Goal: Task Accomplishment & Management: Manage account settings

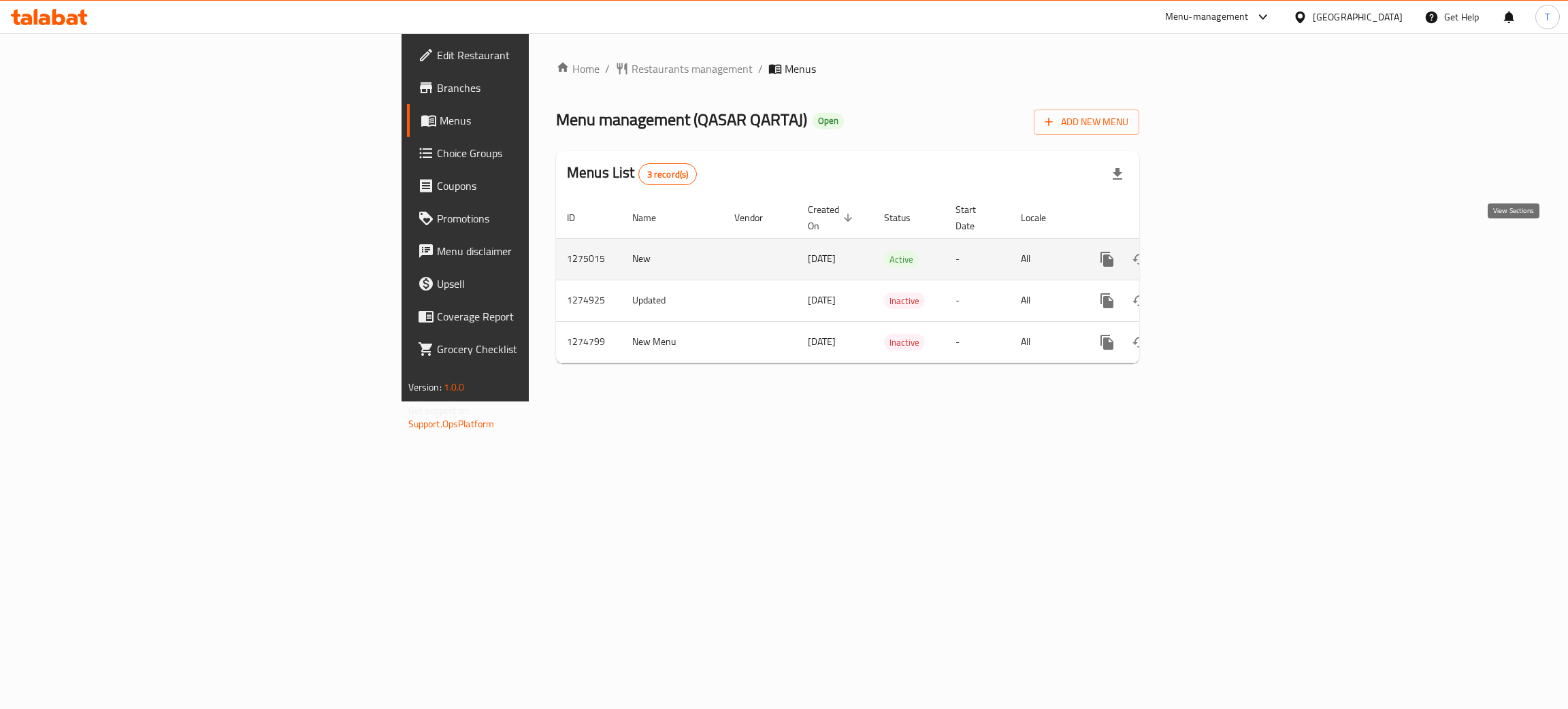
click at [1213, 251] on icon "enhanced table" at bounding box center [1205, 258] width 16 height 16
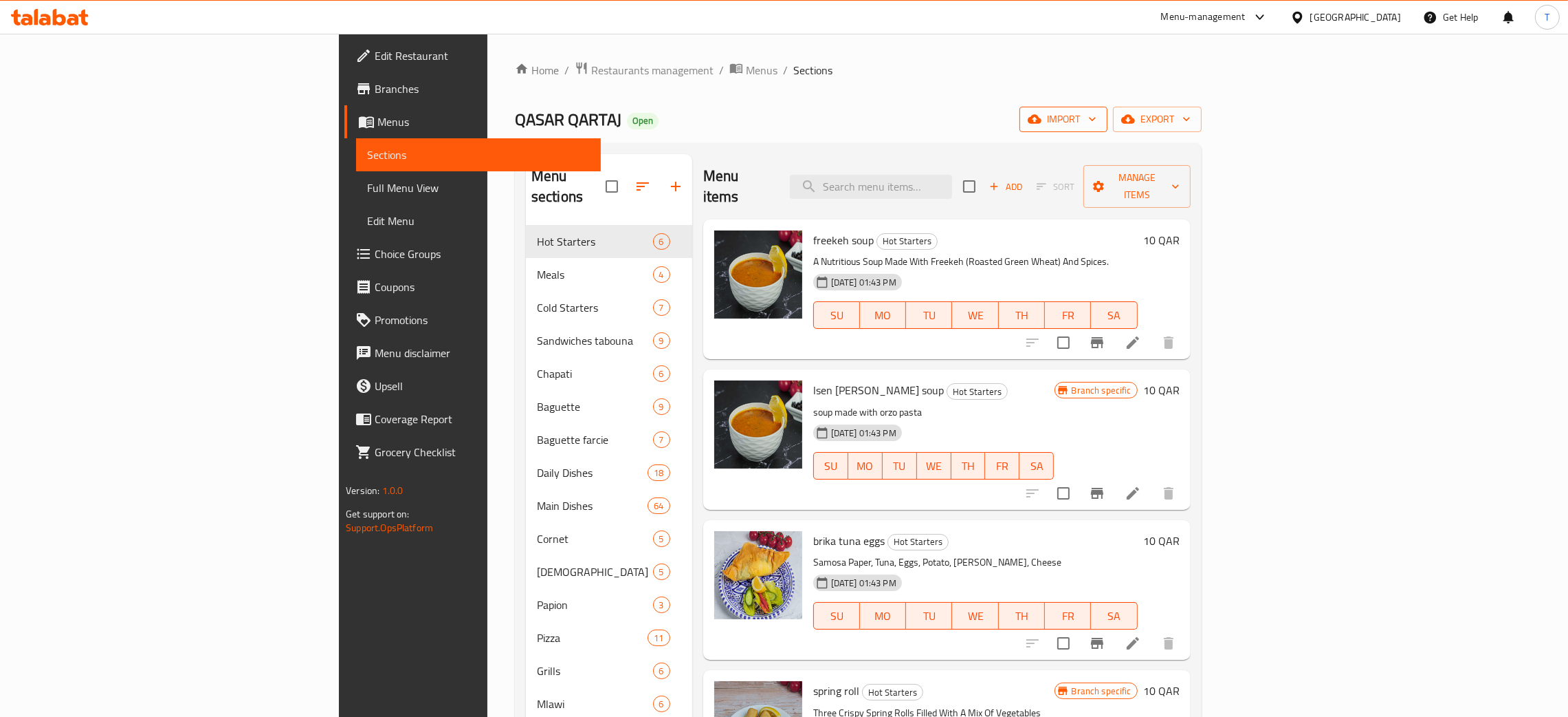
click at [1099, 118] on icon "button" at bounding box center [1092, 119] width 14 height 14
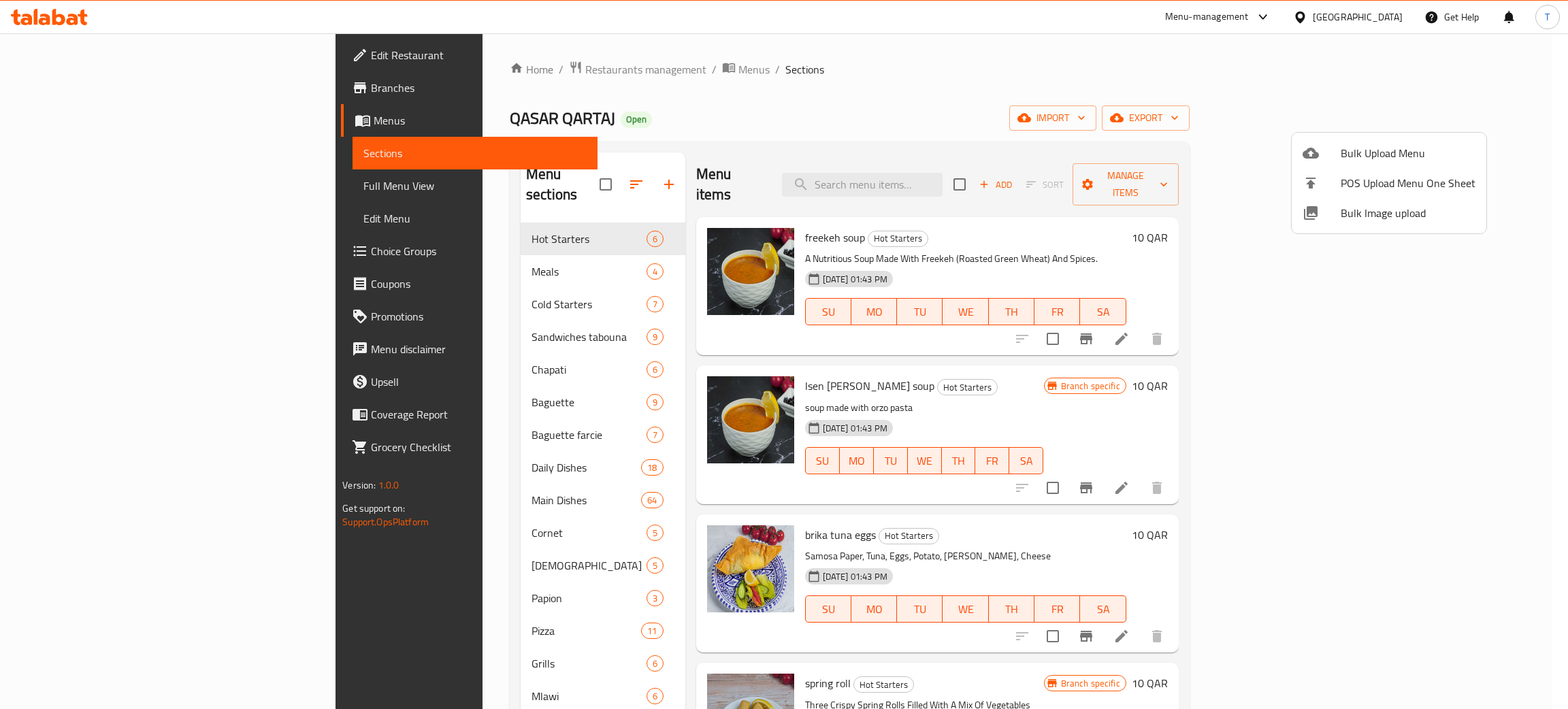
click at [1413, 221] on span "Bulk Image upload" at bounding box center [1408, 213] width 135 height 16
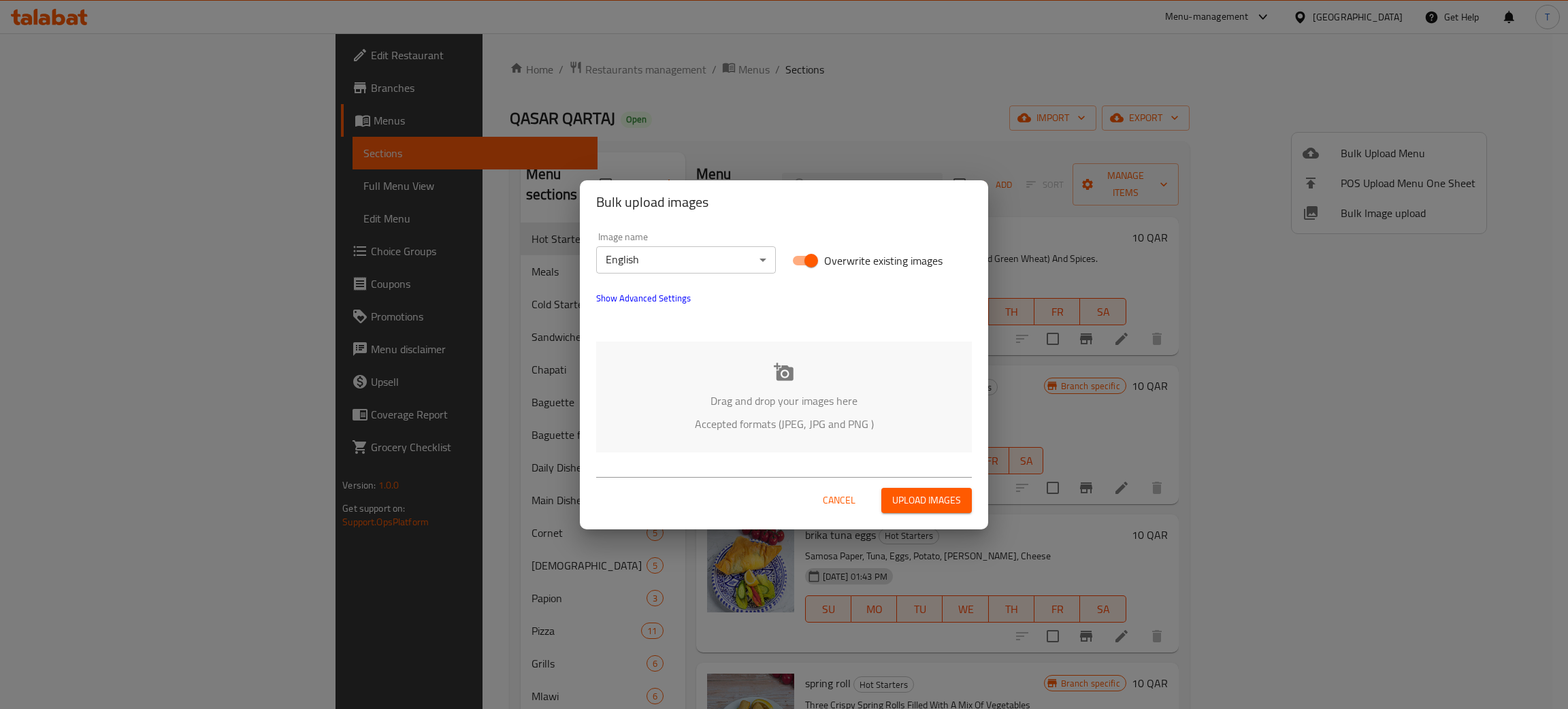
click at [765, 364] on div "Drag and drop your images here Accepted formats (JPEG, JPG and PNG )" at bounding box center [784, 396] width 376 height 111
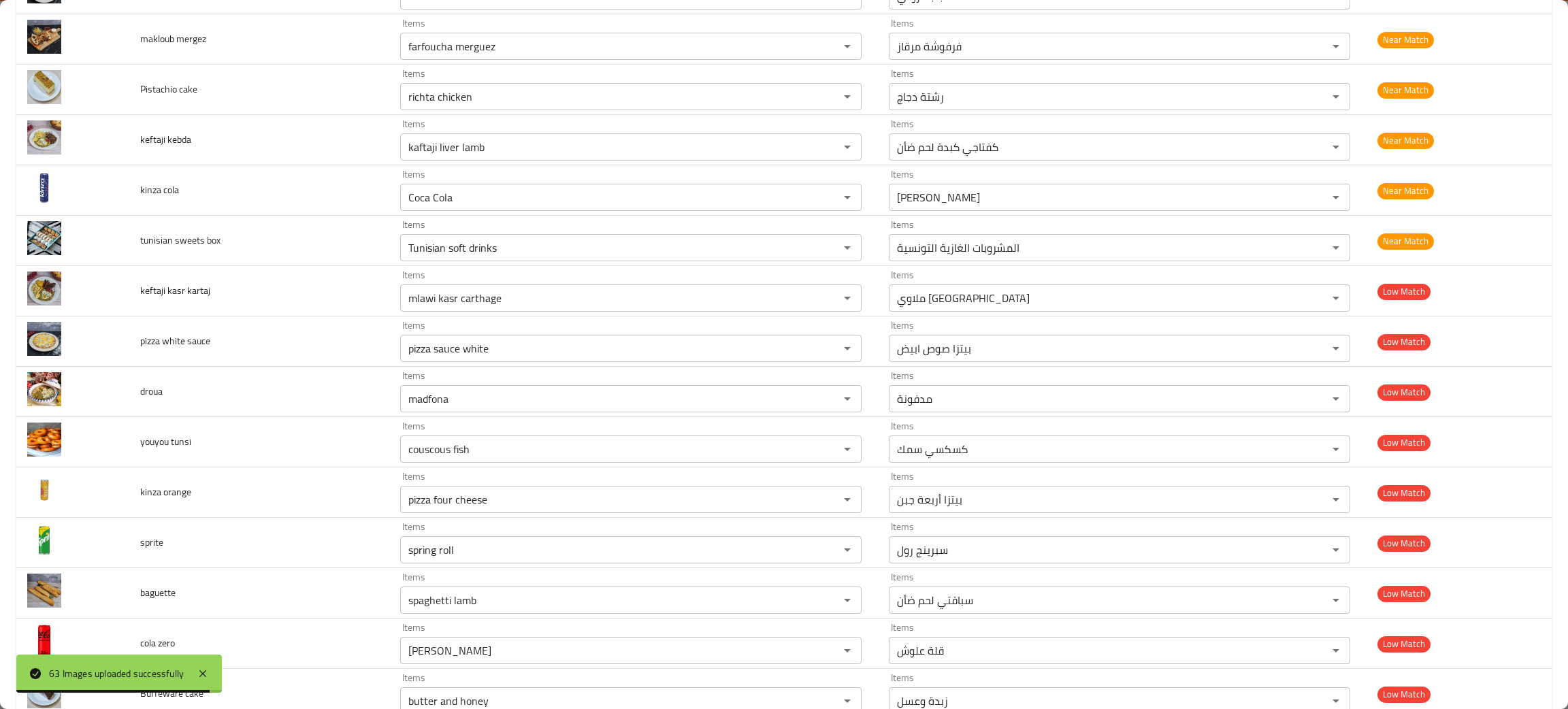
scroll to position [2705, 0]
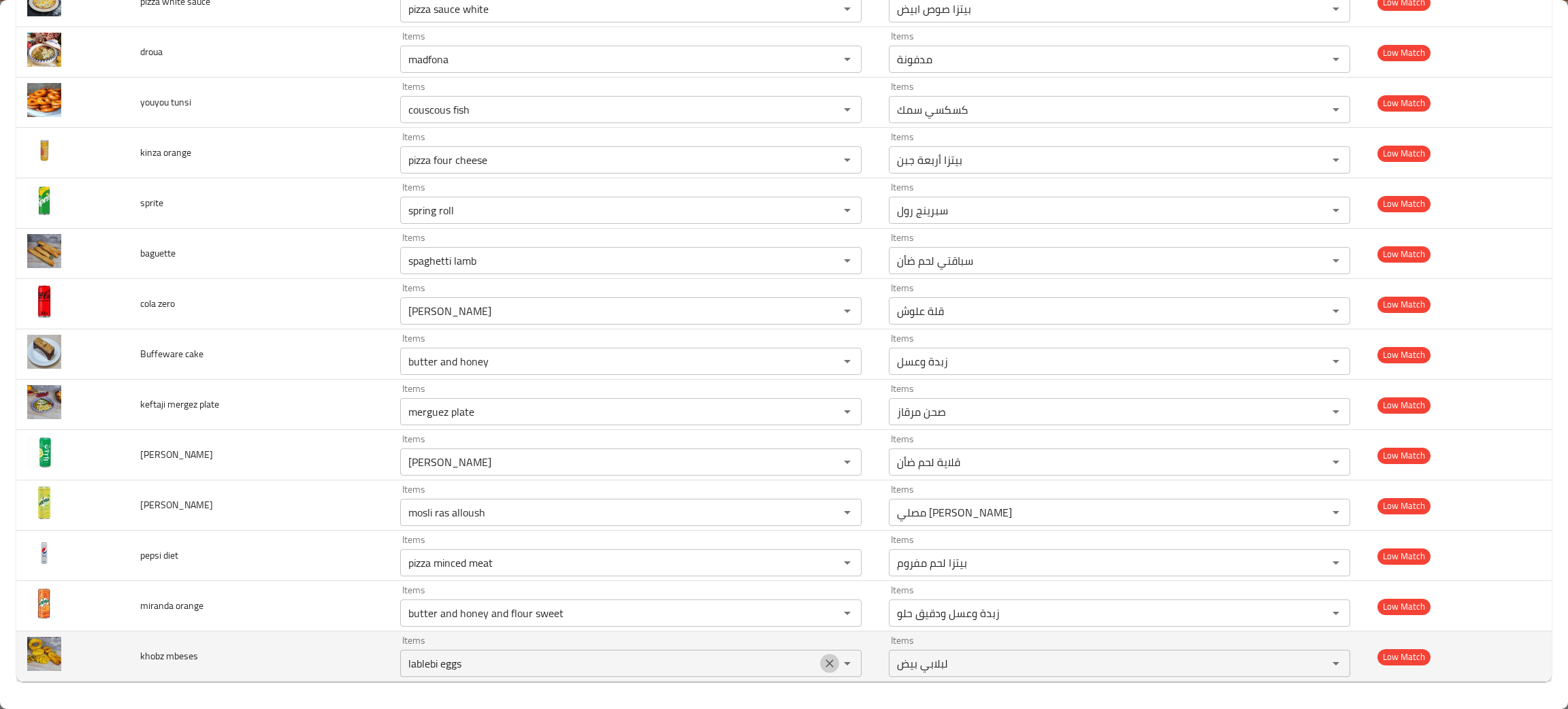
click at [823, 660] on icon "Clear" at bounding box center [829, 662] width 13 height 13
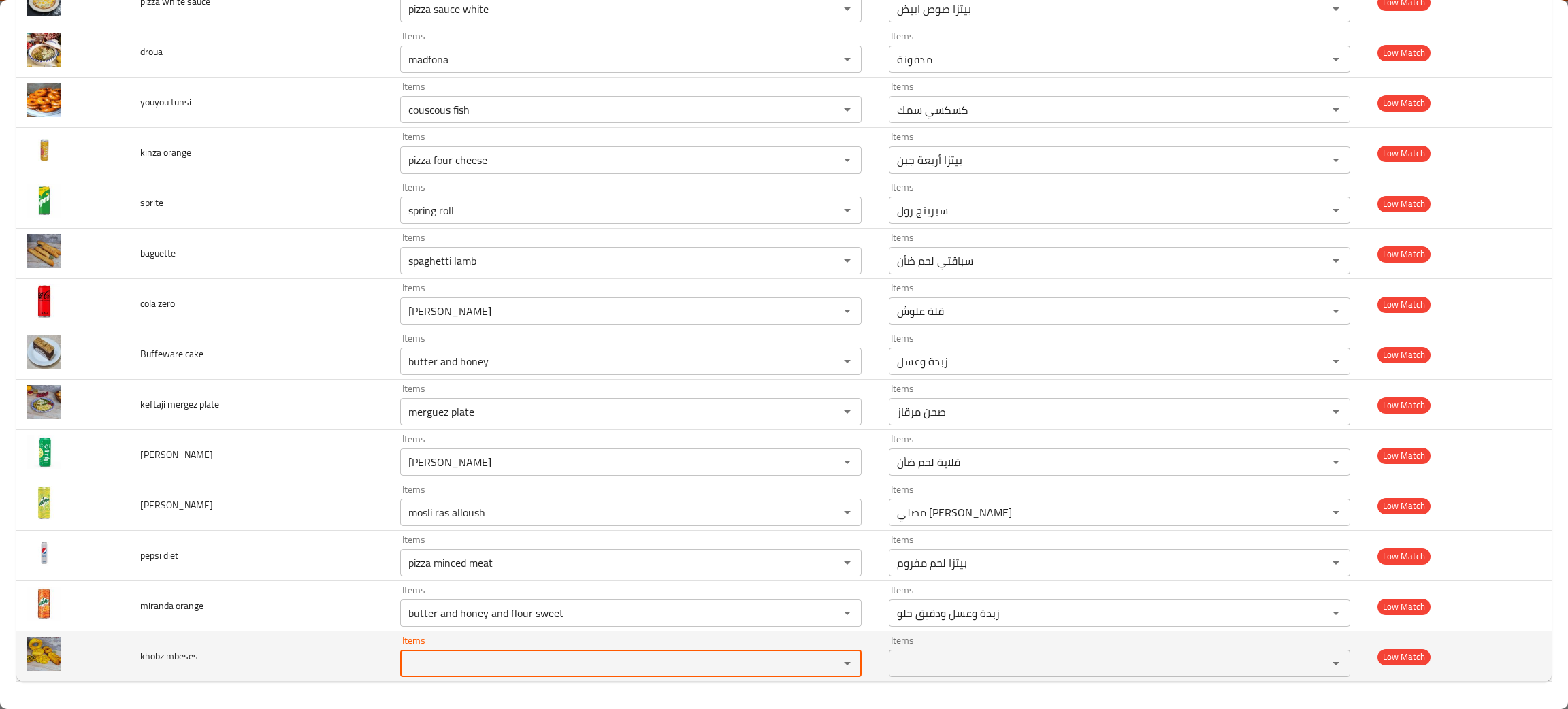
click at [847, 667] on icon "Open" at bounding box center [847, 662] width 16 height 16
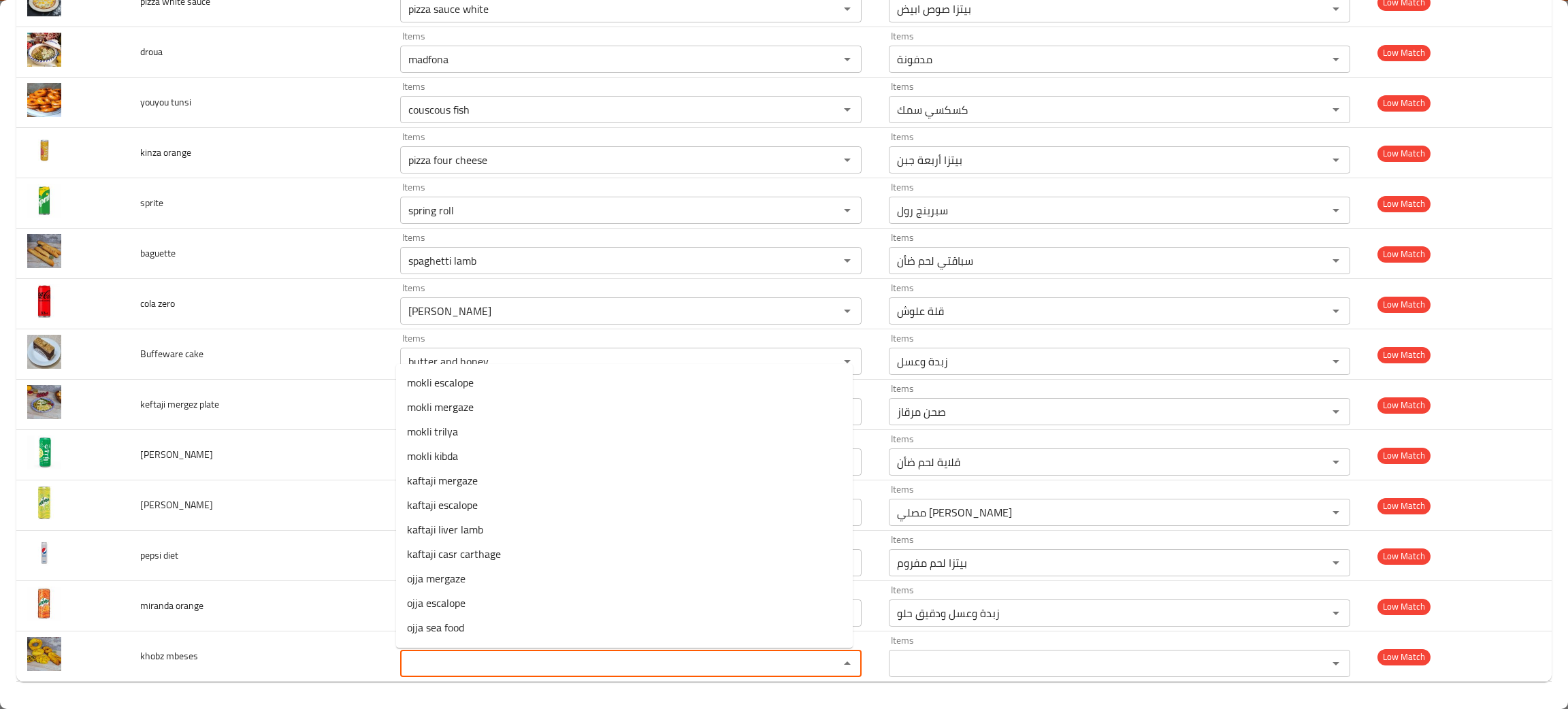
scroll to position [1251, 0]
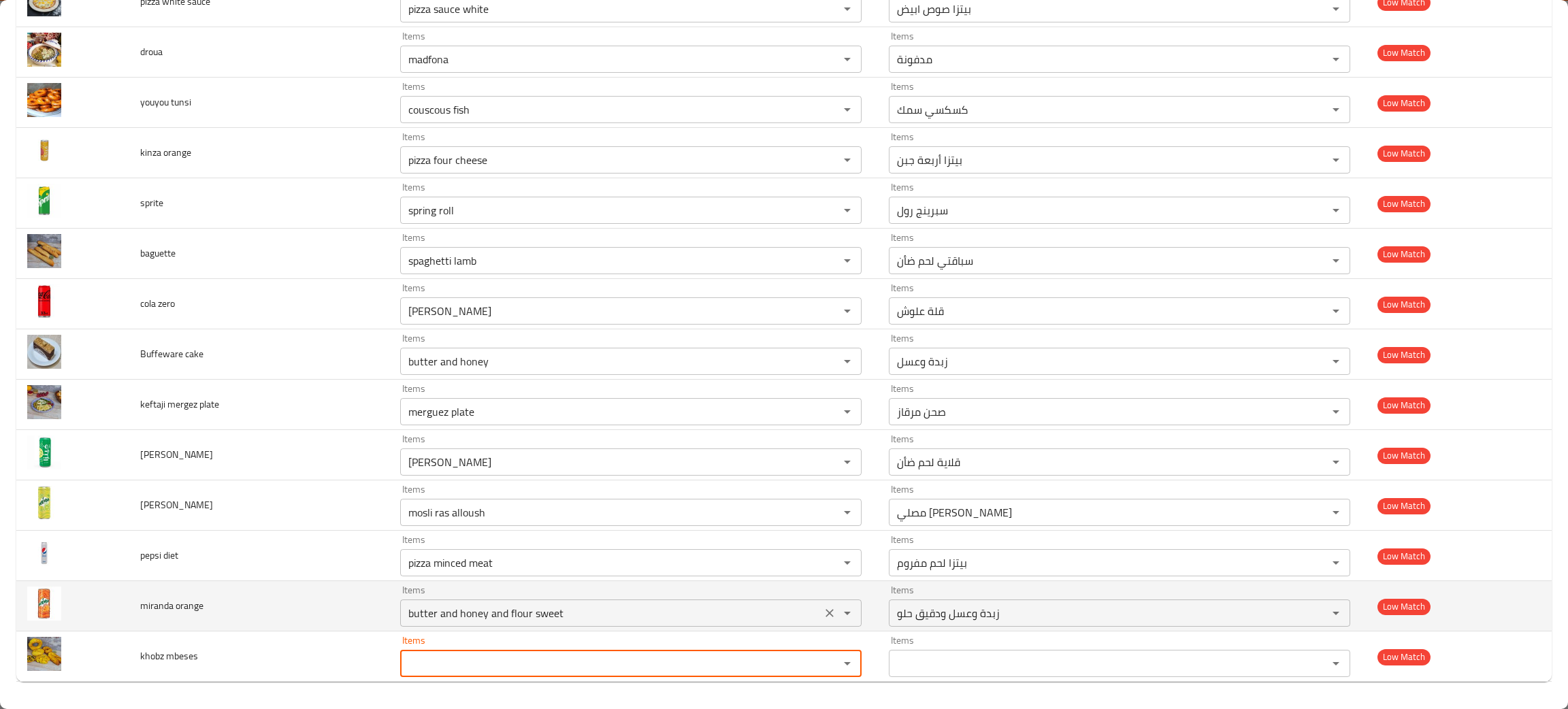
click at [749, 620] on orange "butter and honey and flour sweet" at bounding box center [611, 612] width 413 height 19
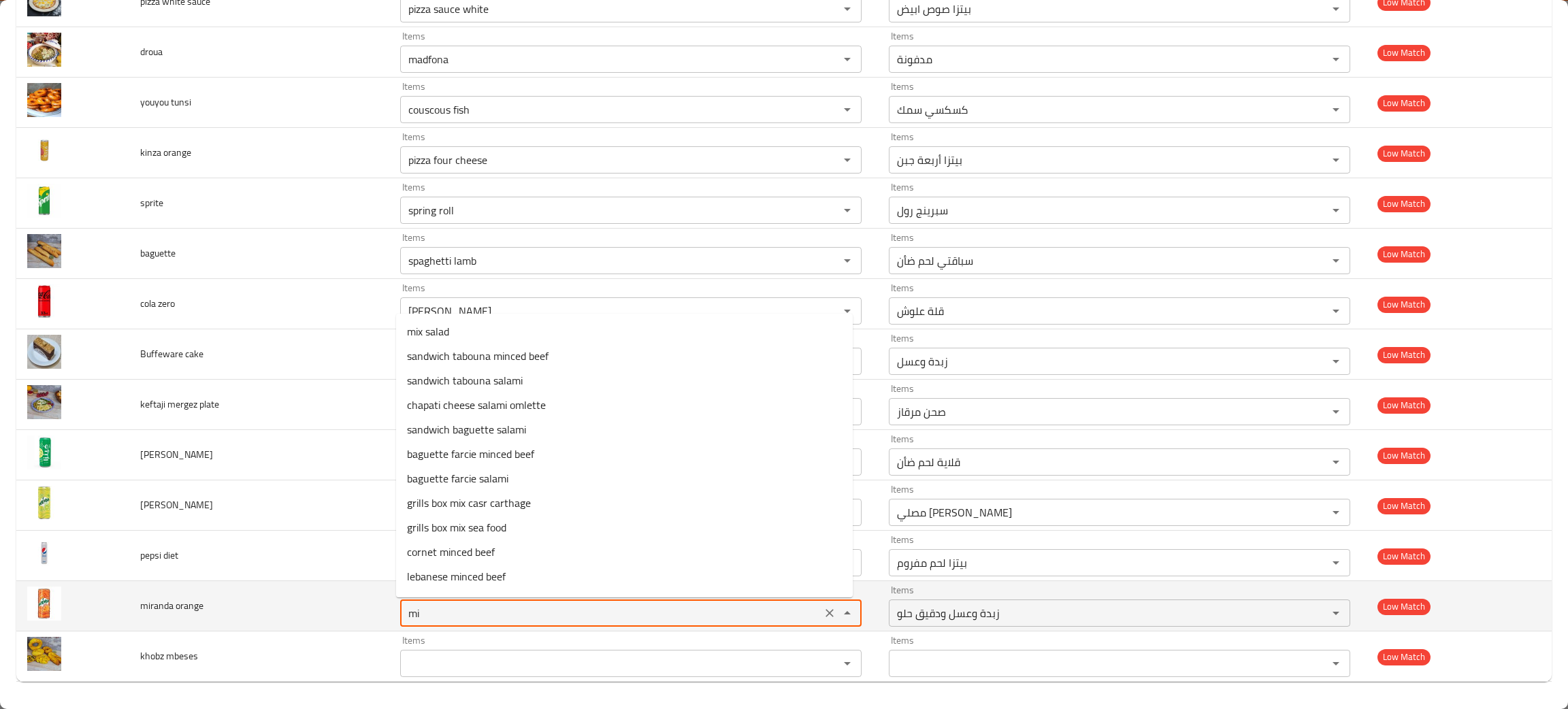
type orange "m"
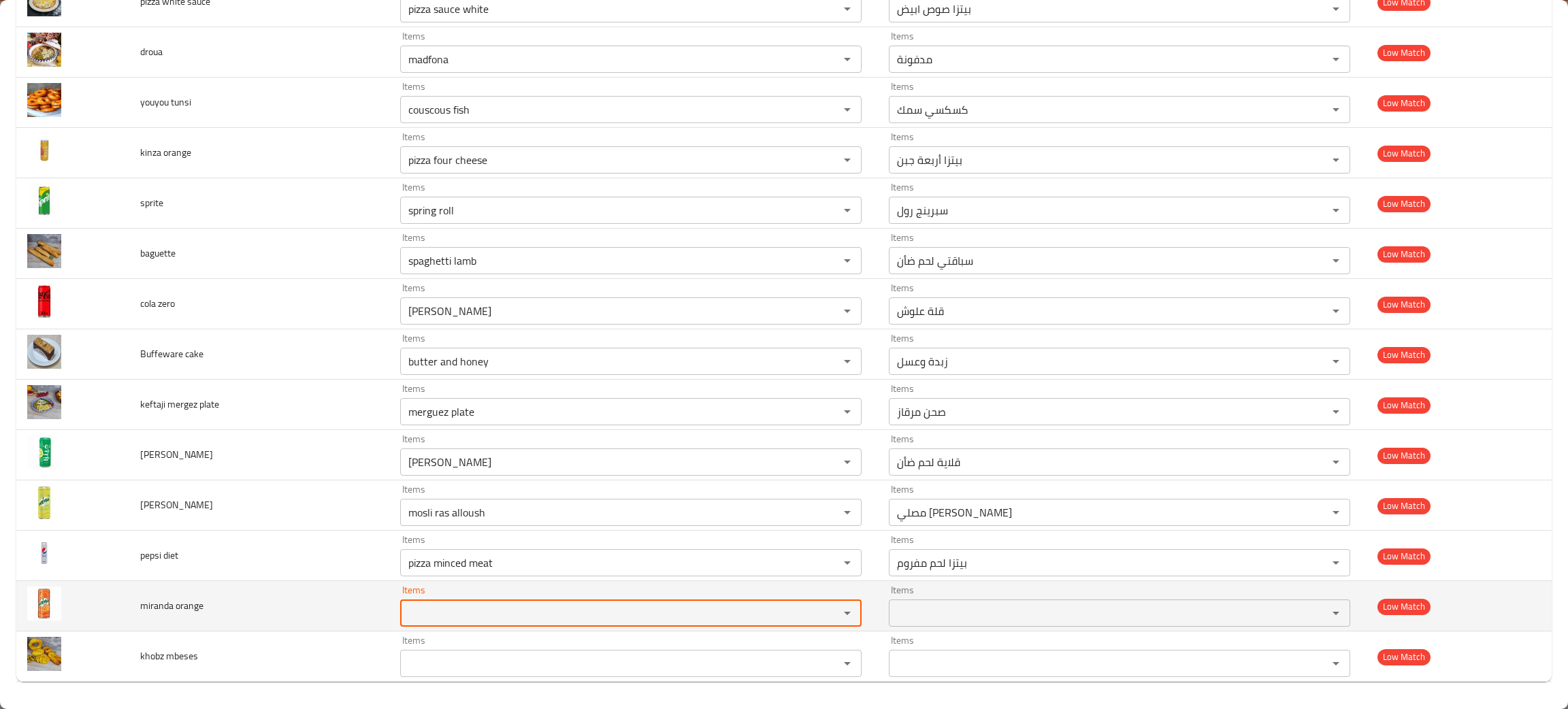
click at [962, 606] on orange-ar "Items" at bounding box center [1100, 612] width 413 height 19
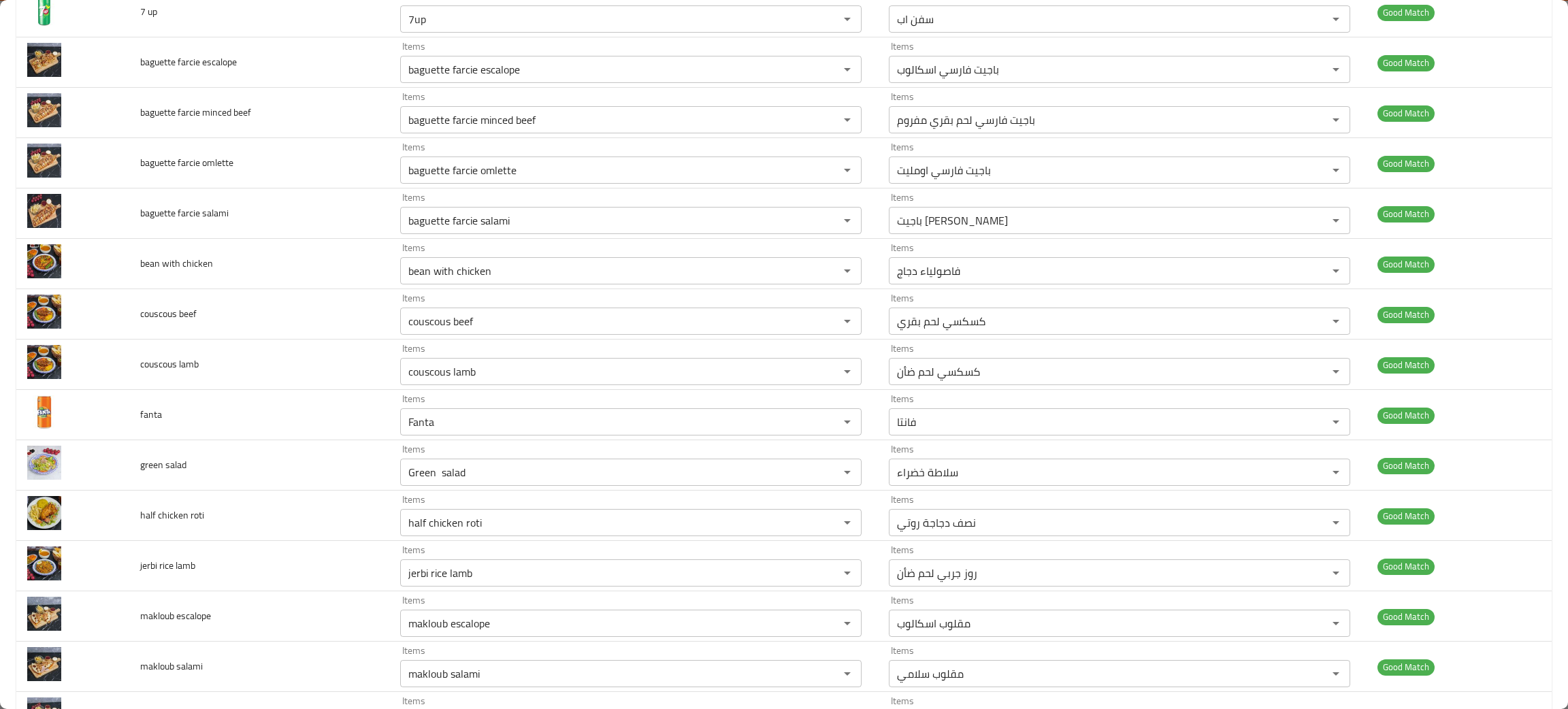
scroll to position [0, 0]
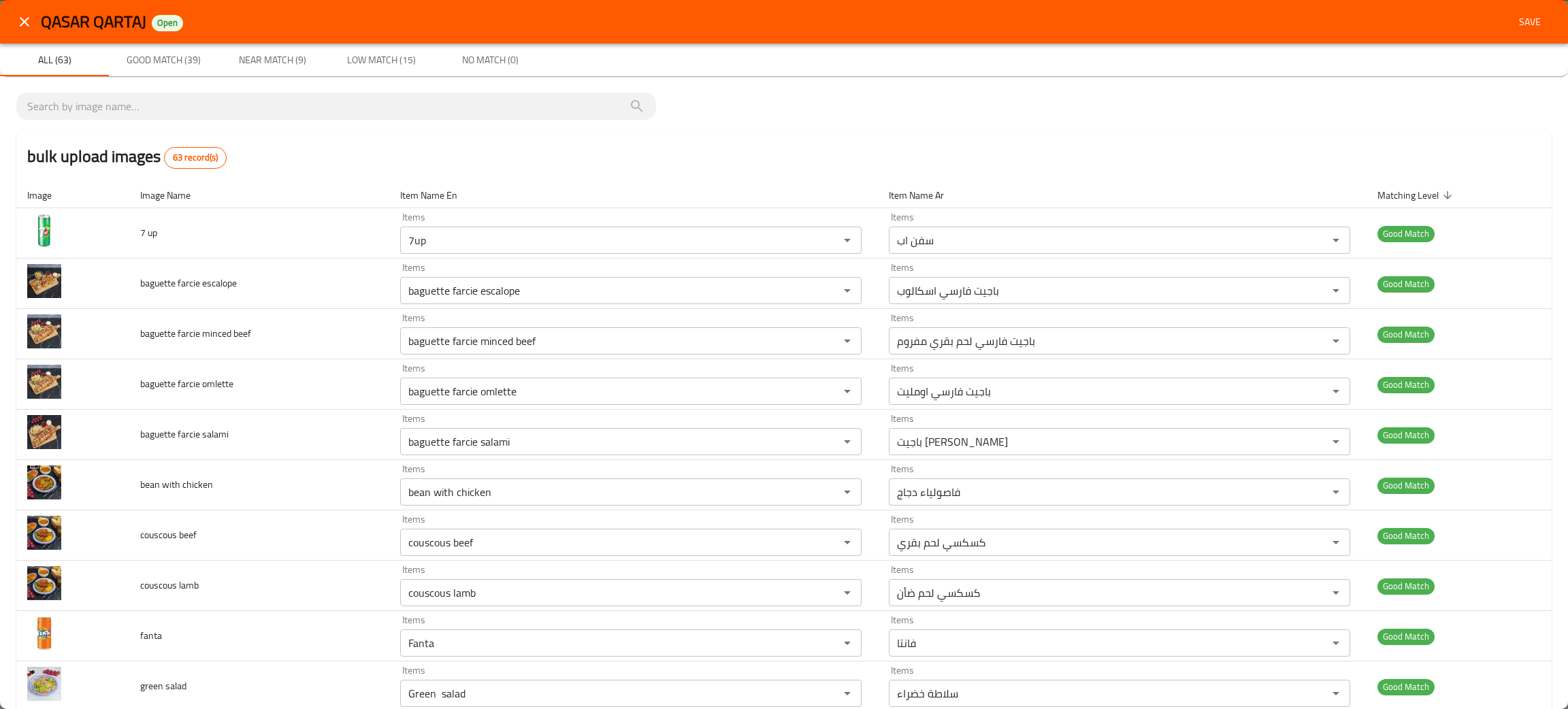
click at [170, 68] on span "Good Match (39)" at bounding box center [163, 60] width 93 height 17
click at [307, 56] on span "Near Match (9)" at bounding box center [272, 60] width 93 height 17
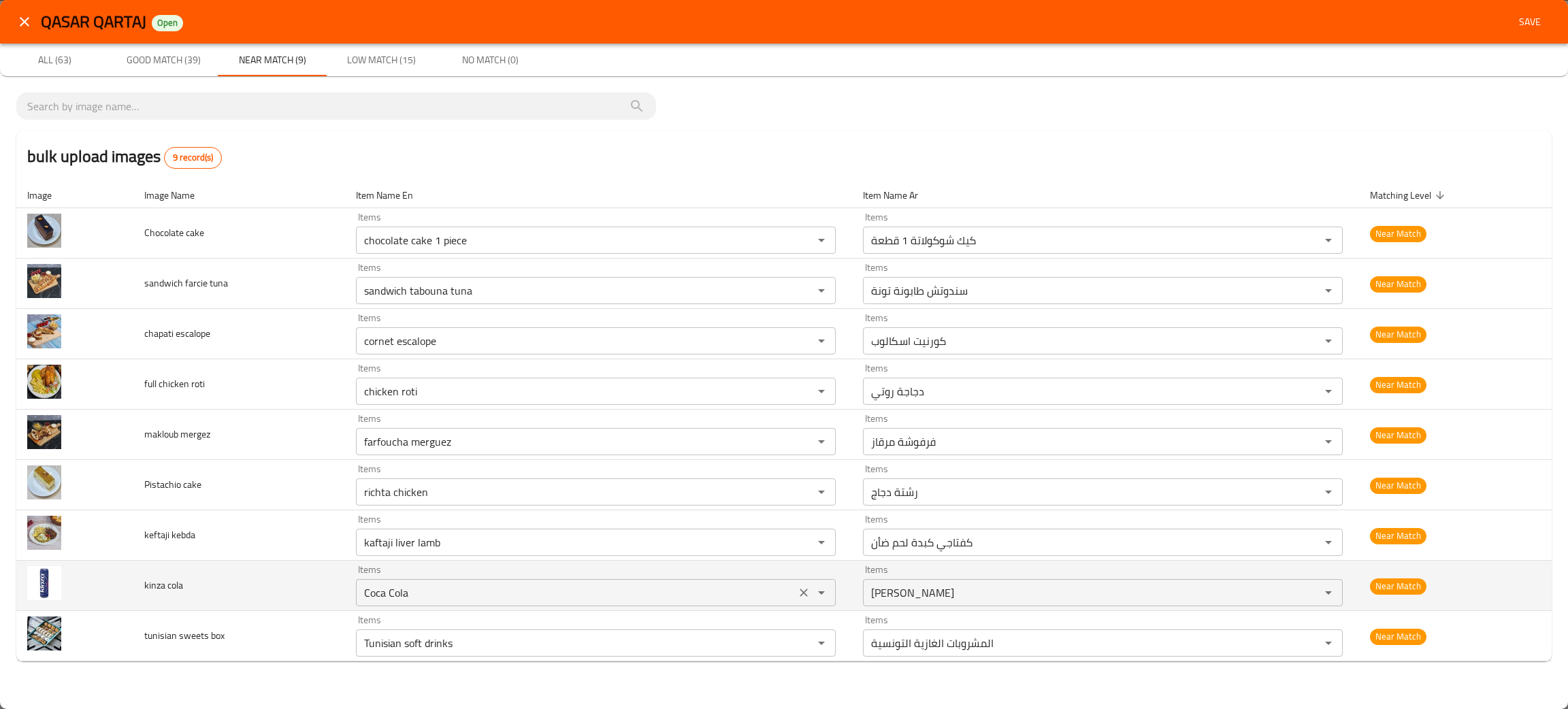
click at [582, 599] on cola "Coca Cola" at bounding box center [575, 592] width 432 height 19
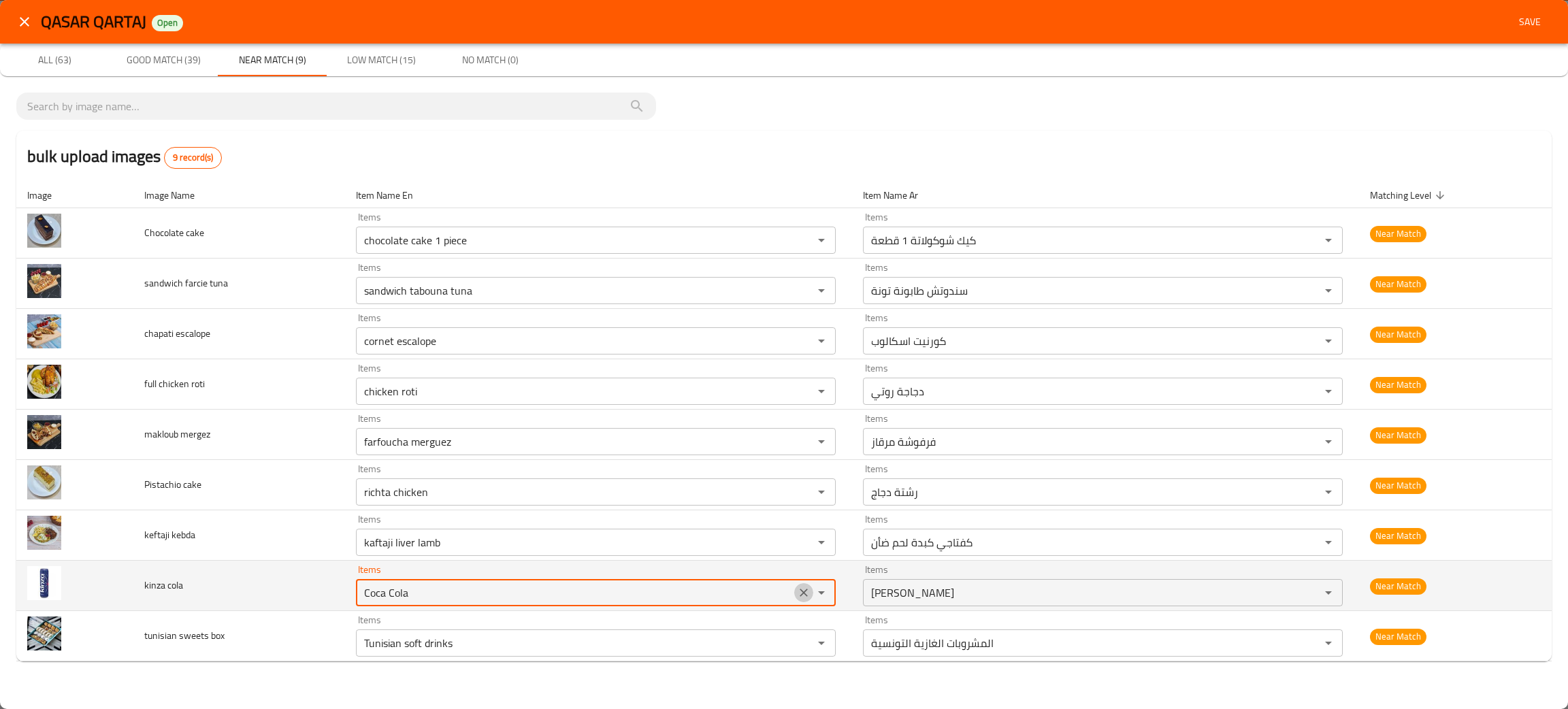
click at [803, 595] on icon "Clear" at bounding box center [803, 592] width 13 height 13
type cola "k"
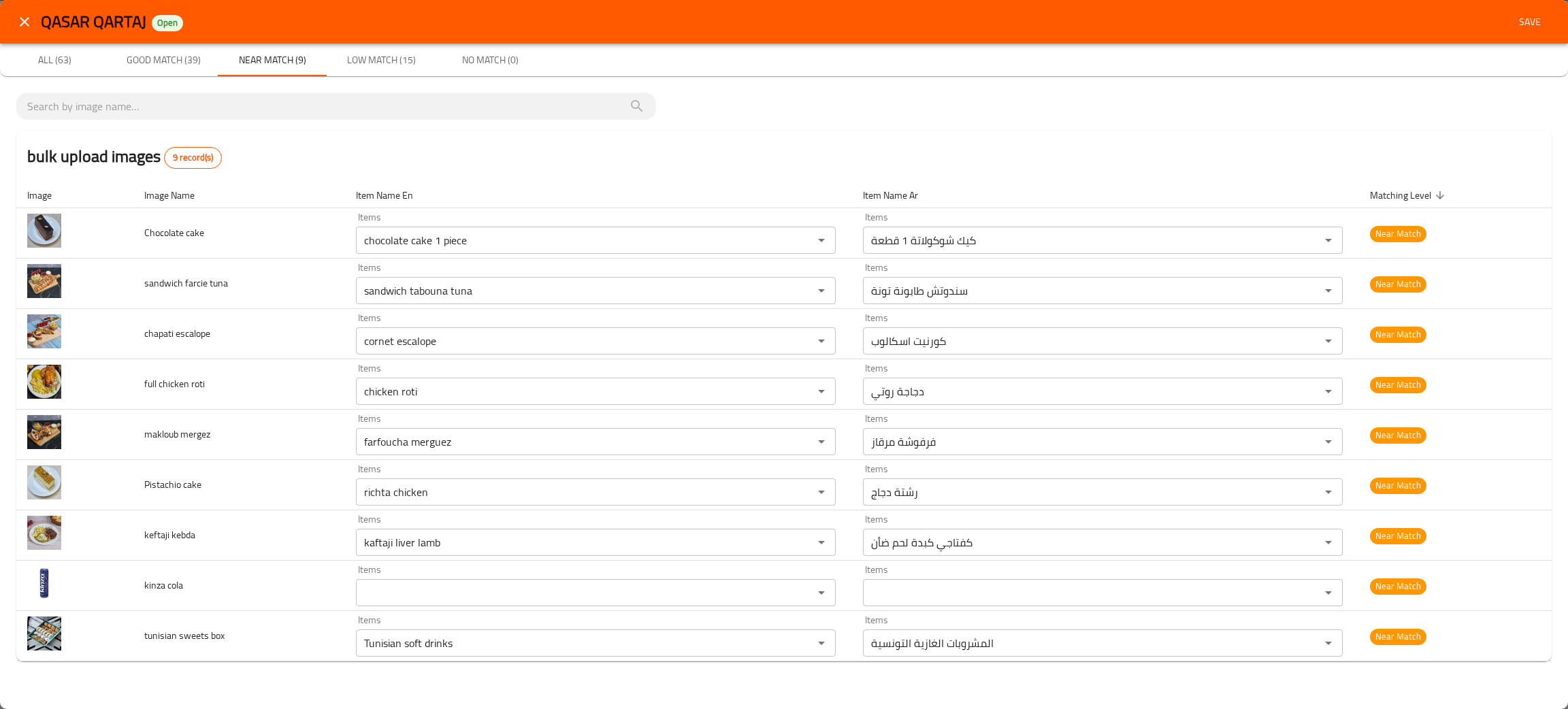
click at [377, 167] on div "bulk upload images 9 record(s)" at bounding box center [784, 156] width 1535 height 52
click at [187, 56] on span "Good Match (39)" at bounding box center [163, 60] width 93 height 17
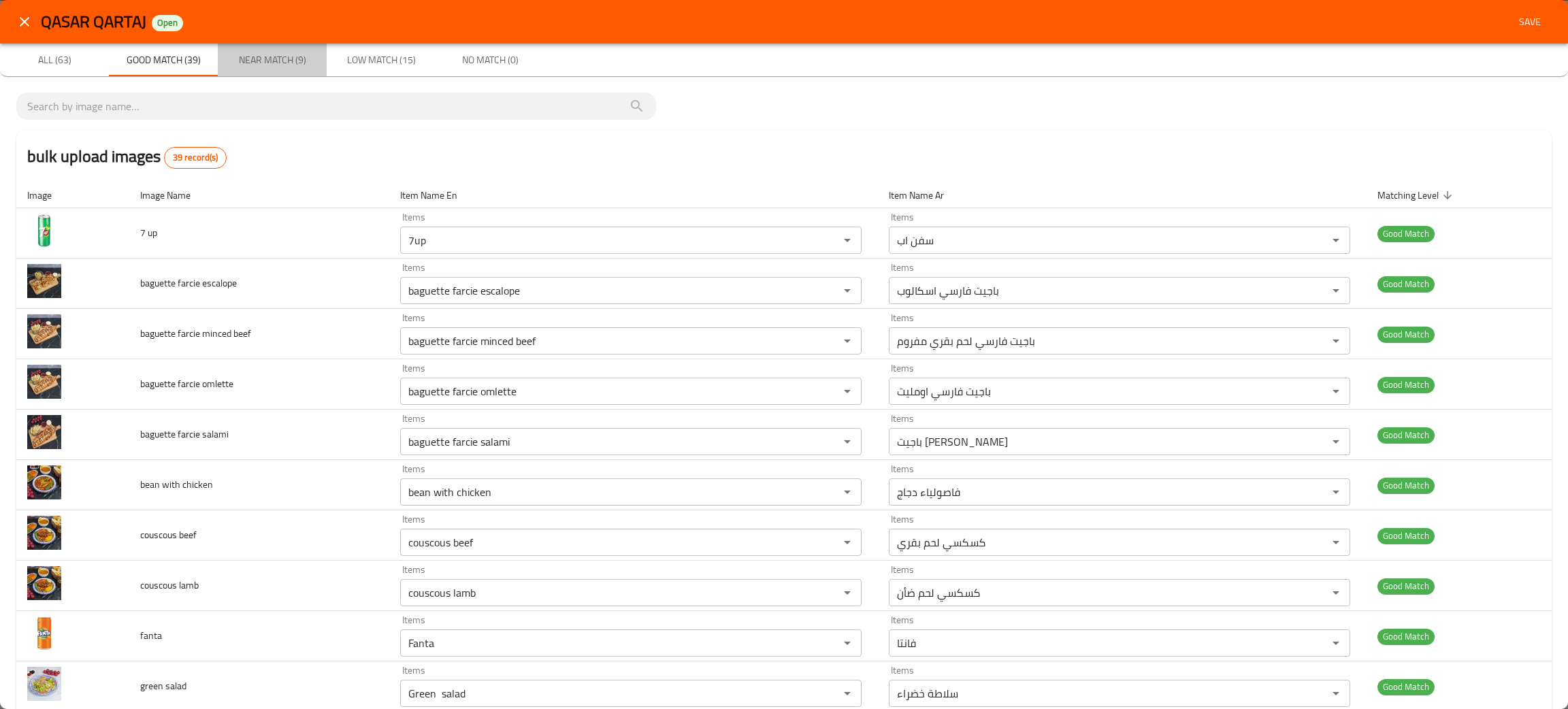
click at [293, 65] on span "Near Match (9)" at bounding box center [272, 60] width 93 height 17
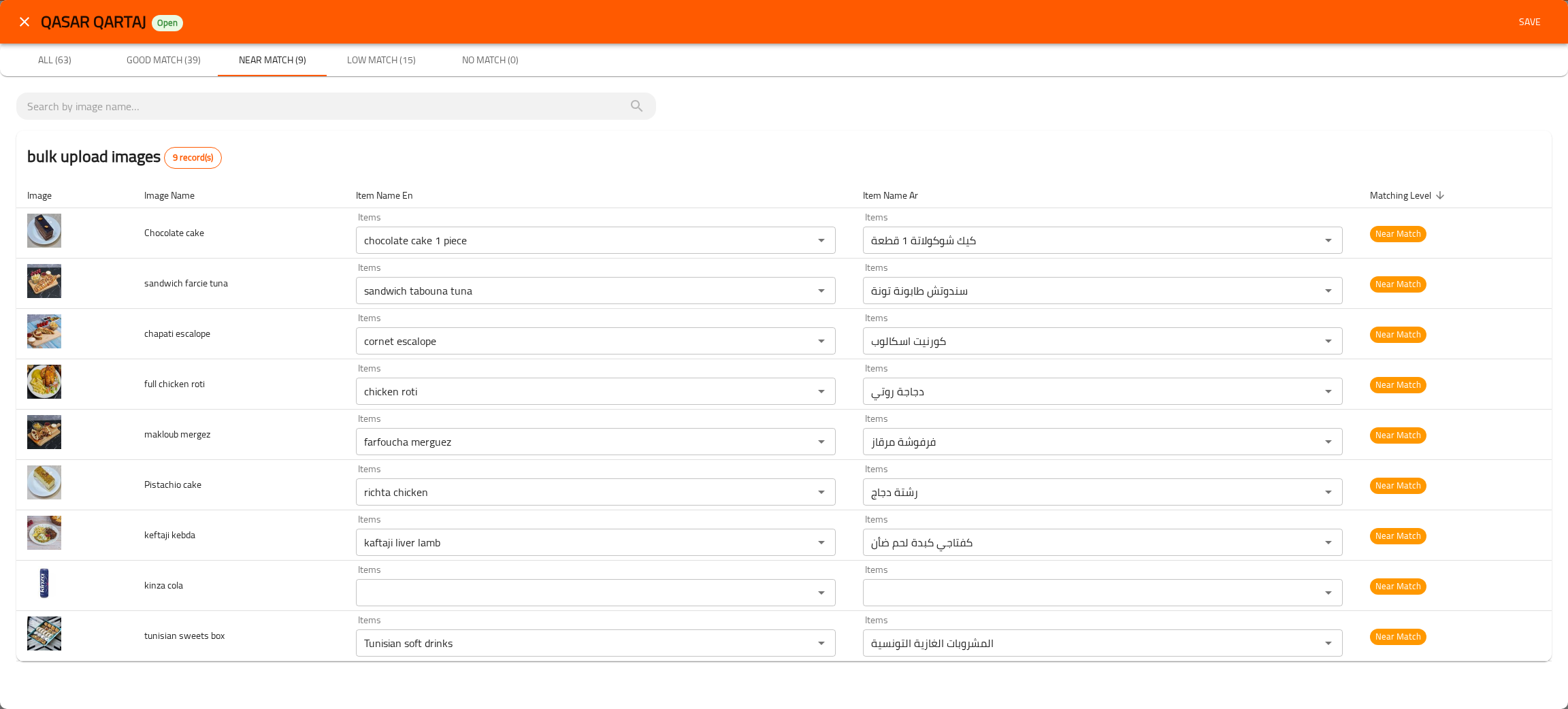
click at [403, 52] on span "Low Match (15)" at bounding box center [381, 60] width 93 height 17
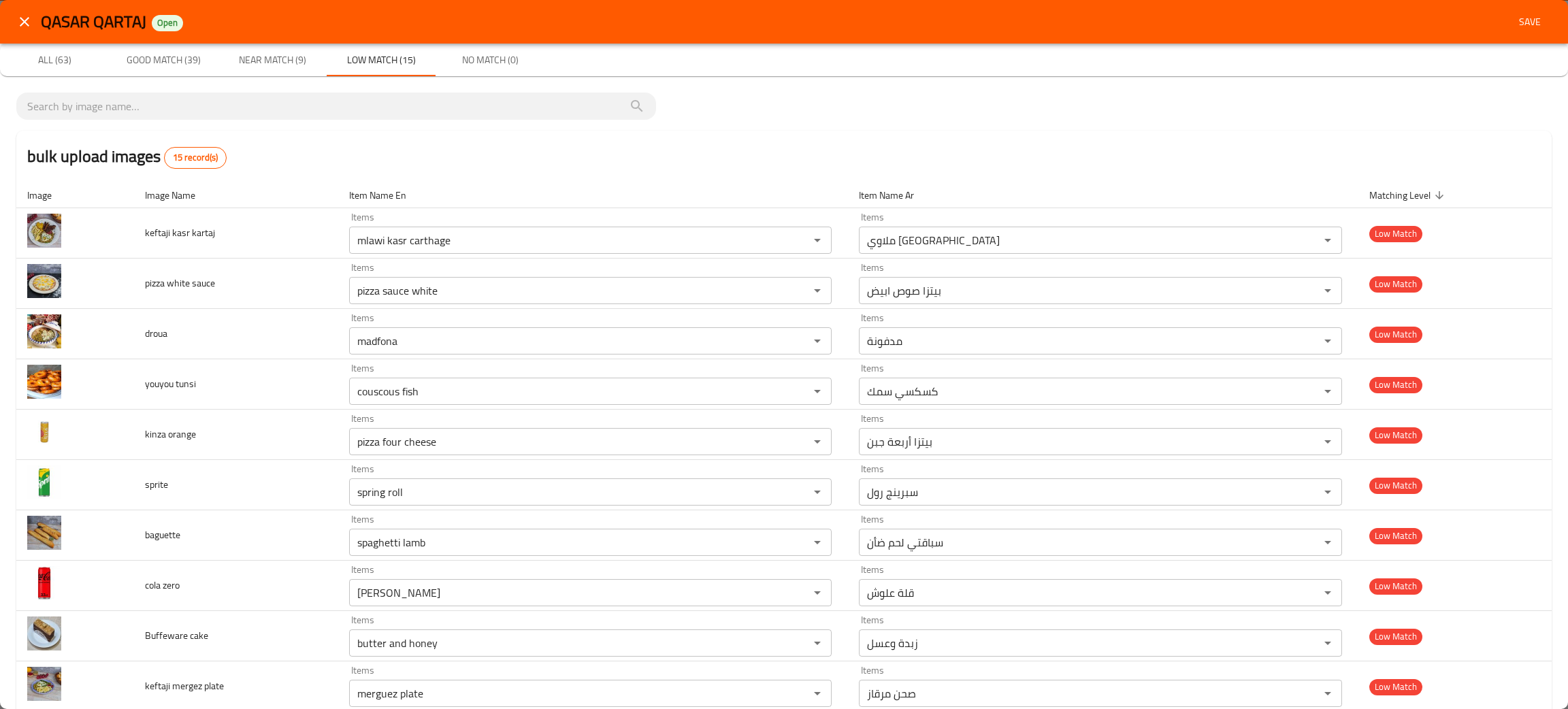
click at [261, 67] on span "Near Match (9)" at bounding box center [272, 60] width 93 height 17
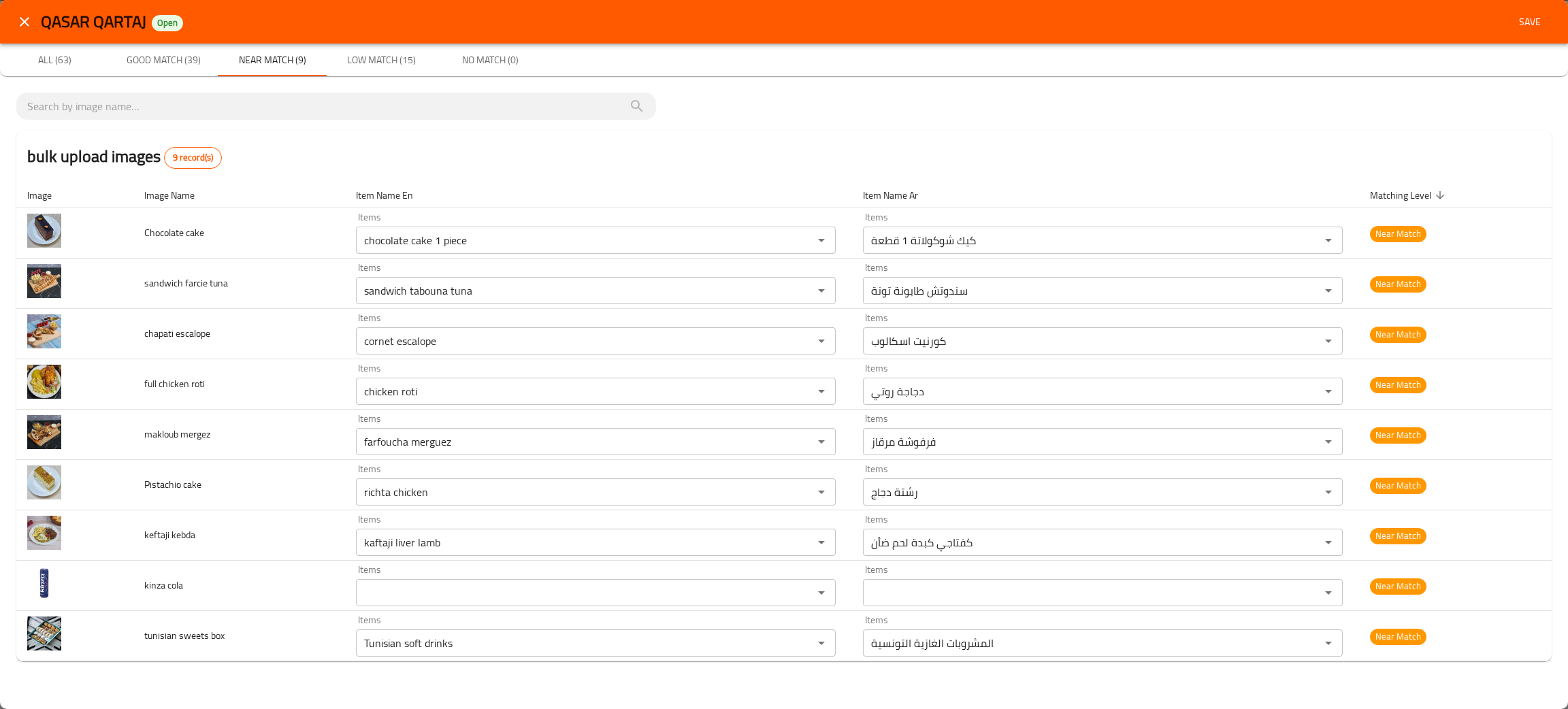
click at [172, 59] on span "Good Match (39)" at bounding box center [163, 60] width 93 height 17
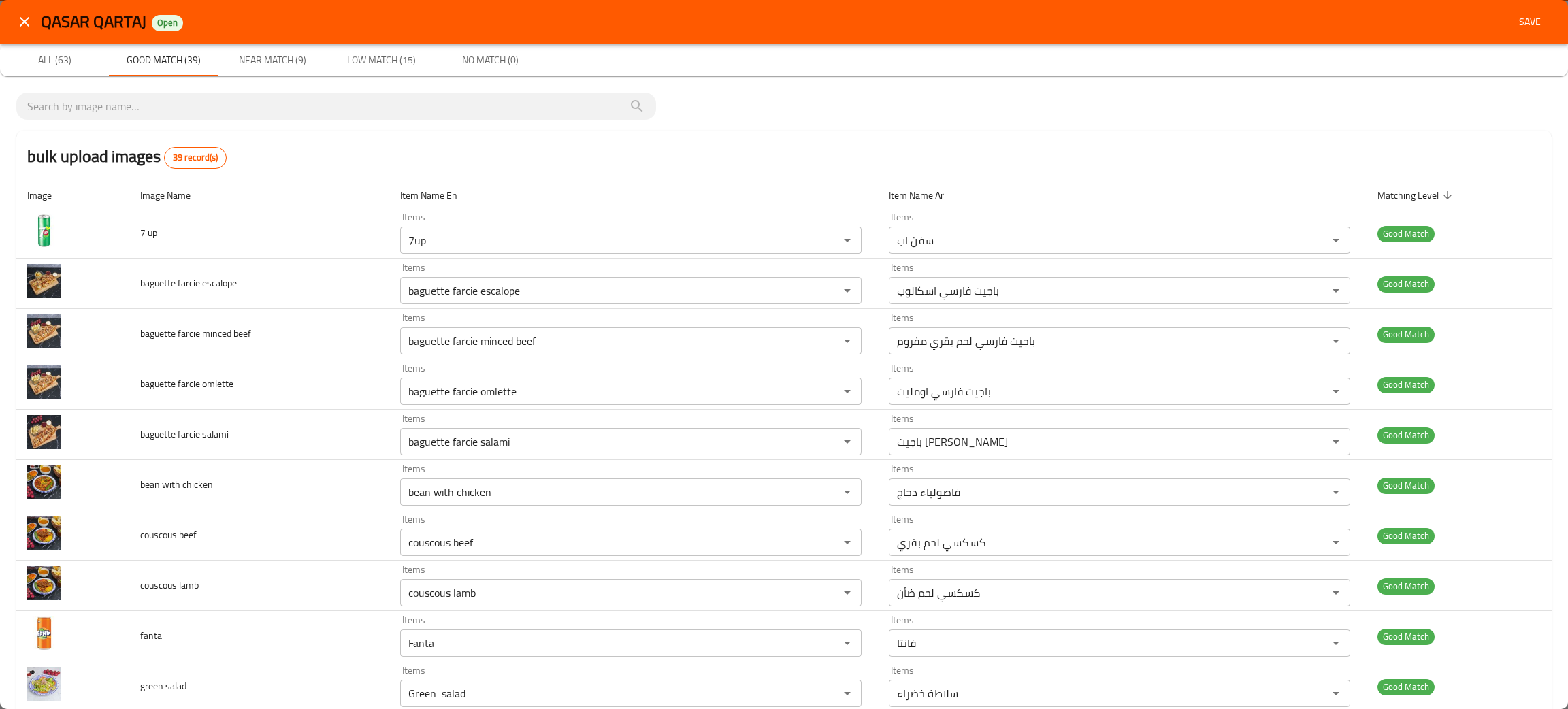
click at [187, 56] on span "Good Match (39)" at bounding box center [163, 60] width 93 height 17
click at [21, 18] on icon "close" at bounding box center [24, 21] width 9 height 9
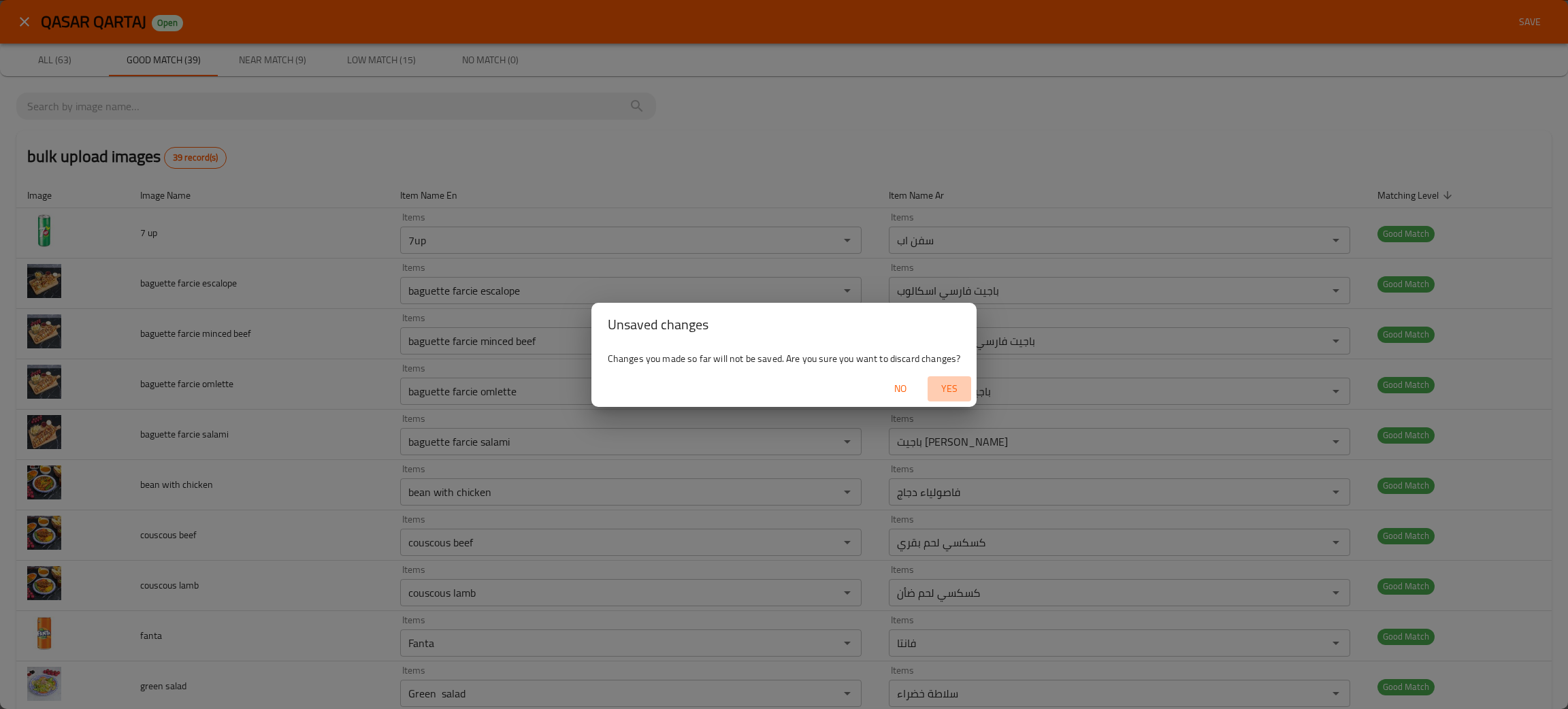
click at [945, 387] on span "Yes" at bounding box center [949, 388] width 33 height 17
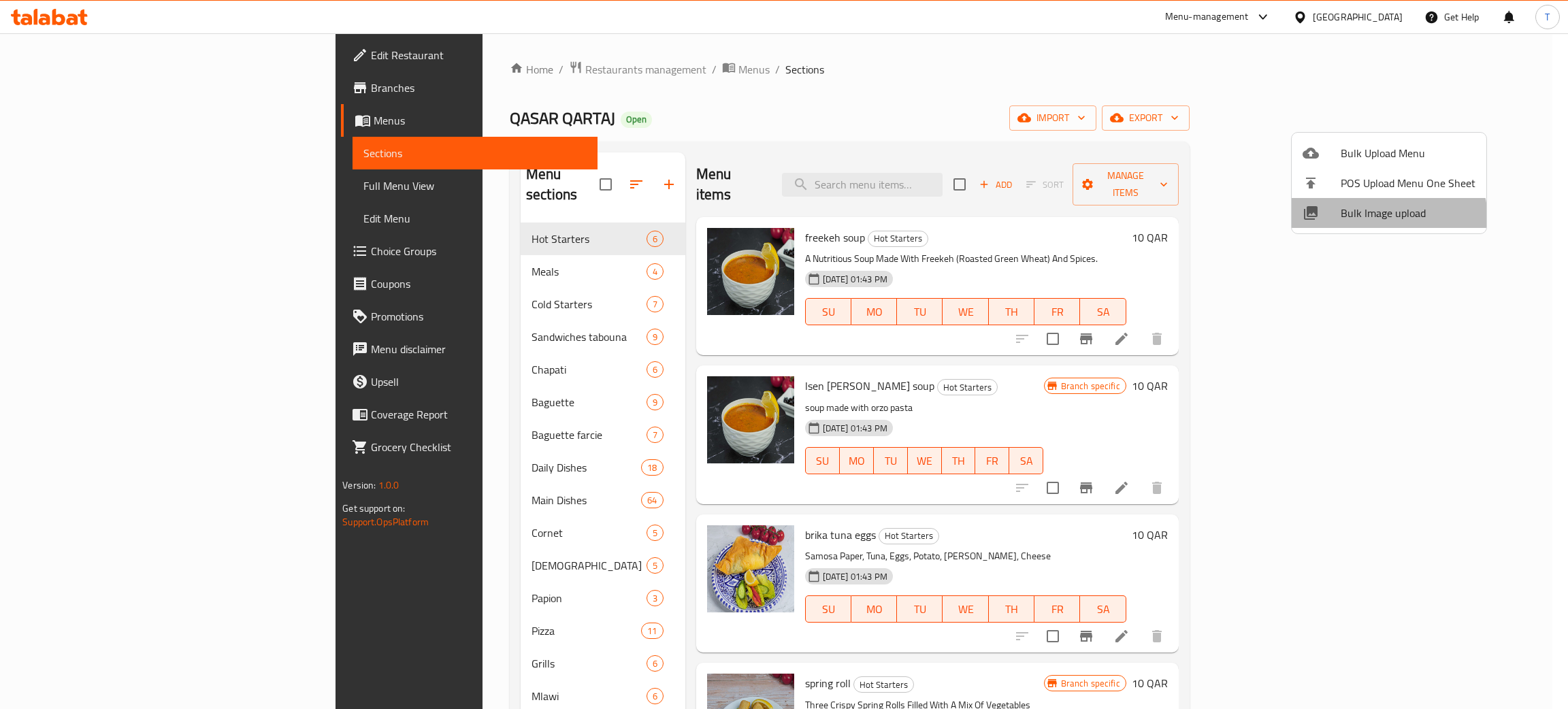
click at [1384, 220] on span "Bulk Image upload" at bounding box center [1408, 213] width 135 height 16
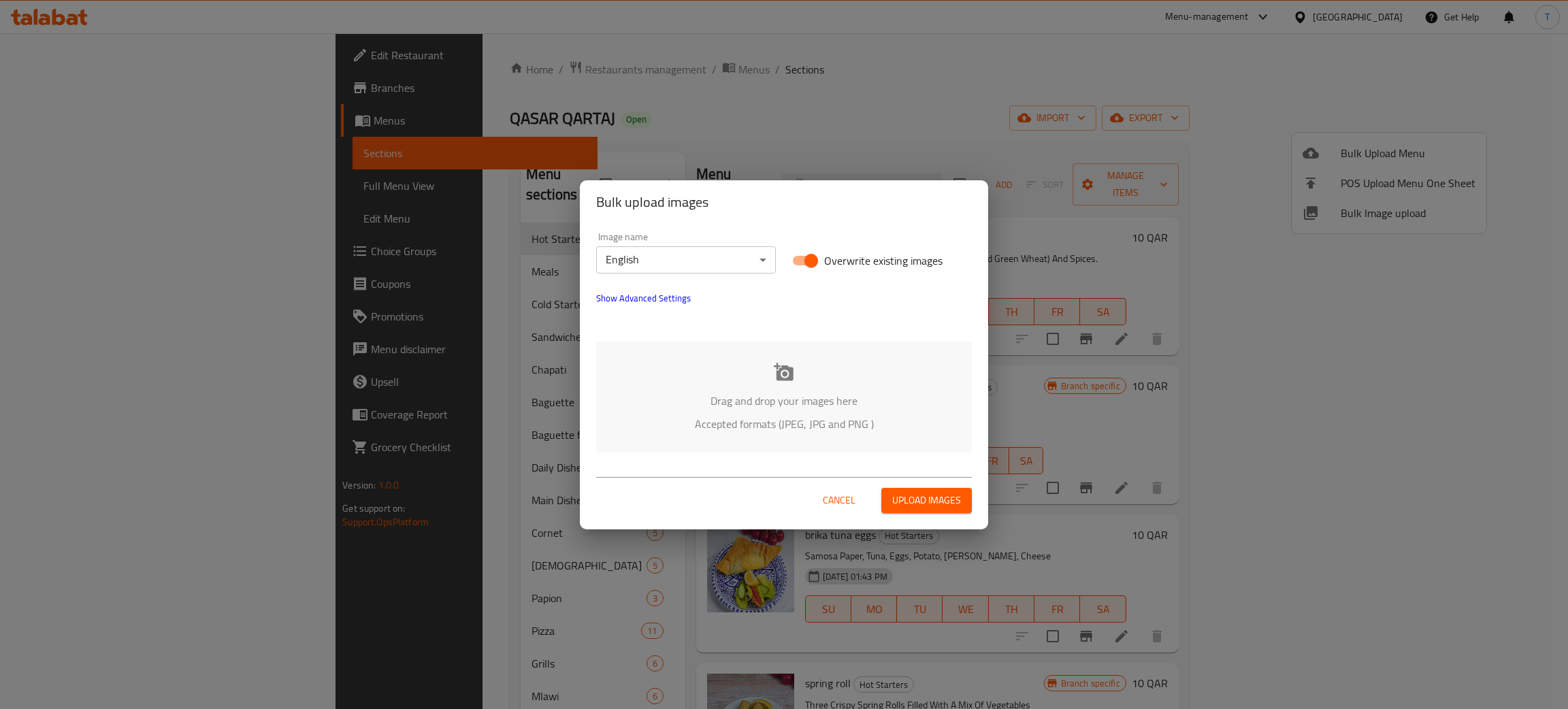
click at [736, 399] on p "Drag and drop your images here" at bounding box center [784, 400] width 335 height 16
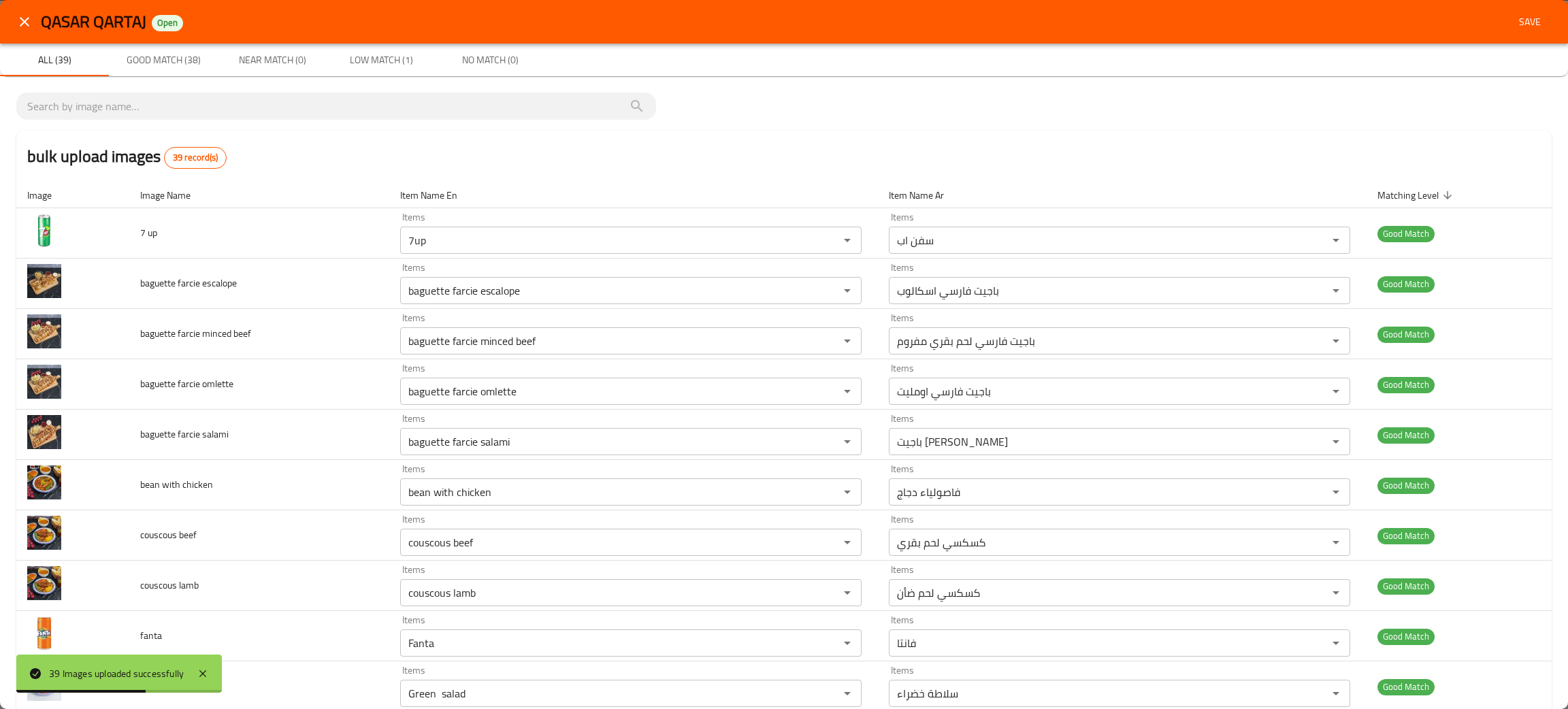
click at [408, 56] on span "Low Match (1)" at bounding box center [381, 60] width 93 height 17
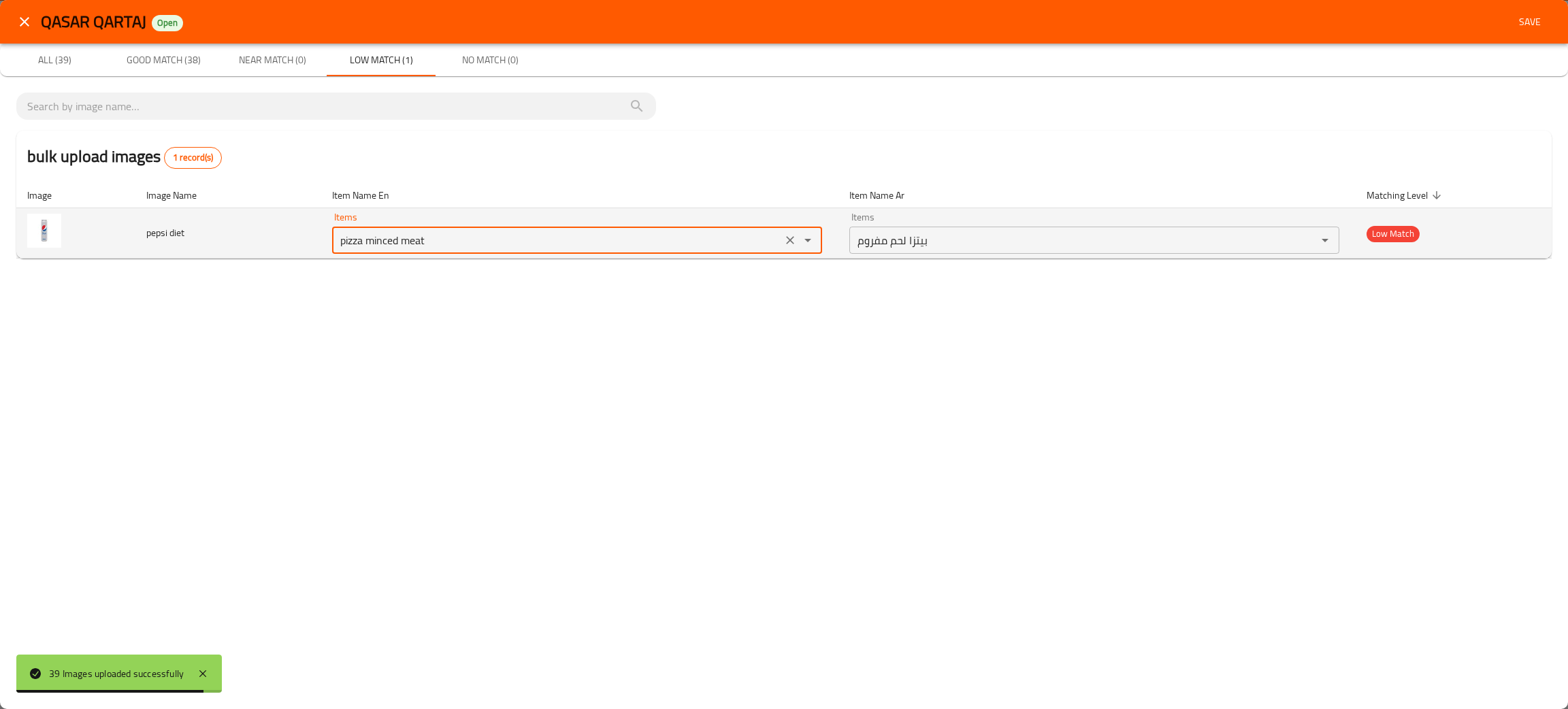
click at [538, 236] on diet "pizza minced meat" at bounding box center [557, 239] width 442 height 19
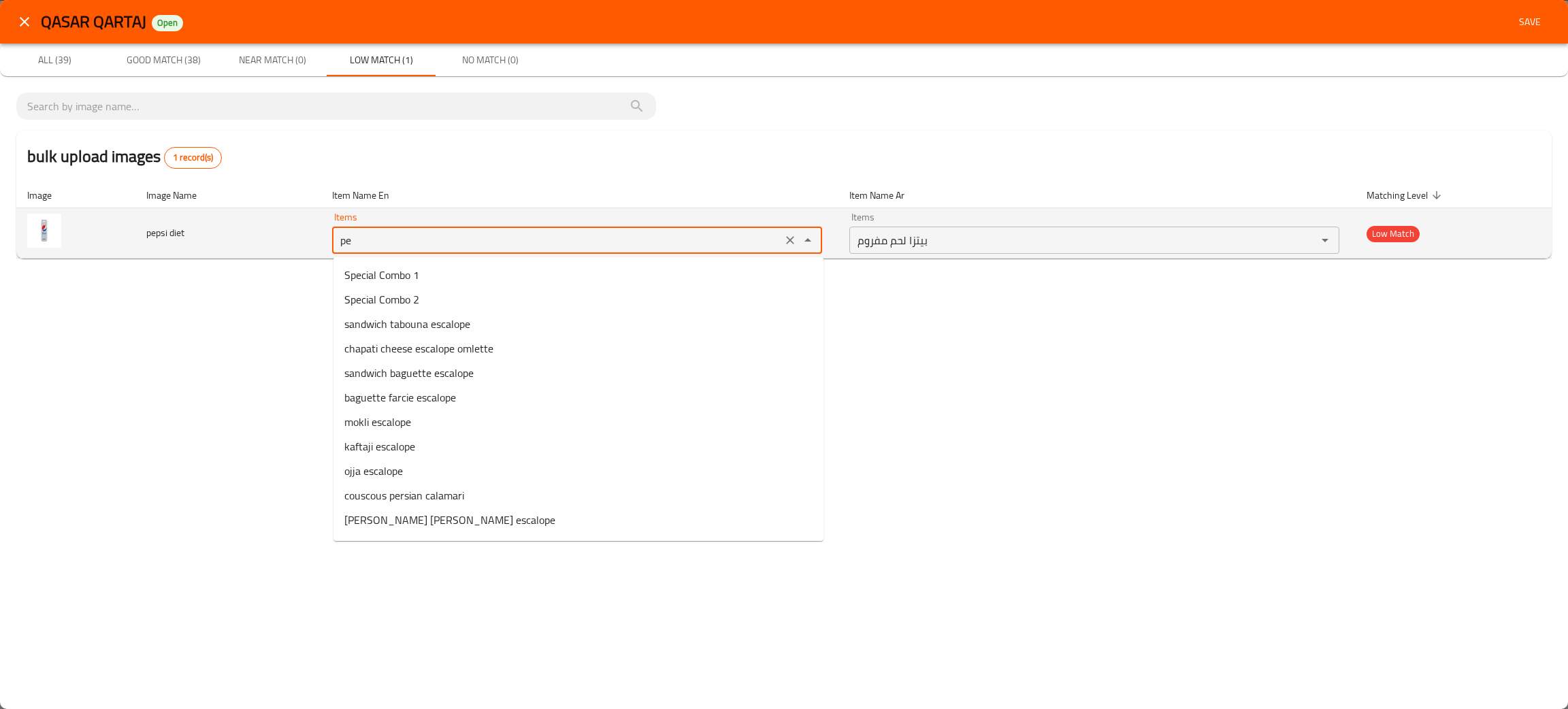
type diet "pizza minced meat"
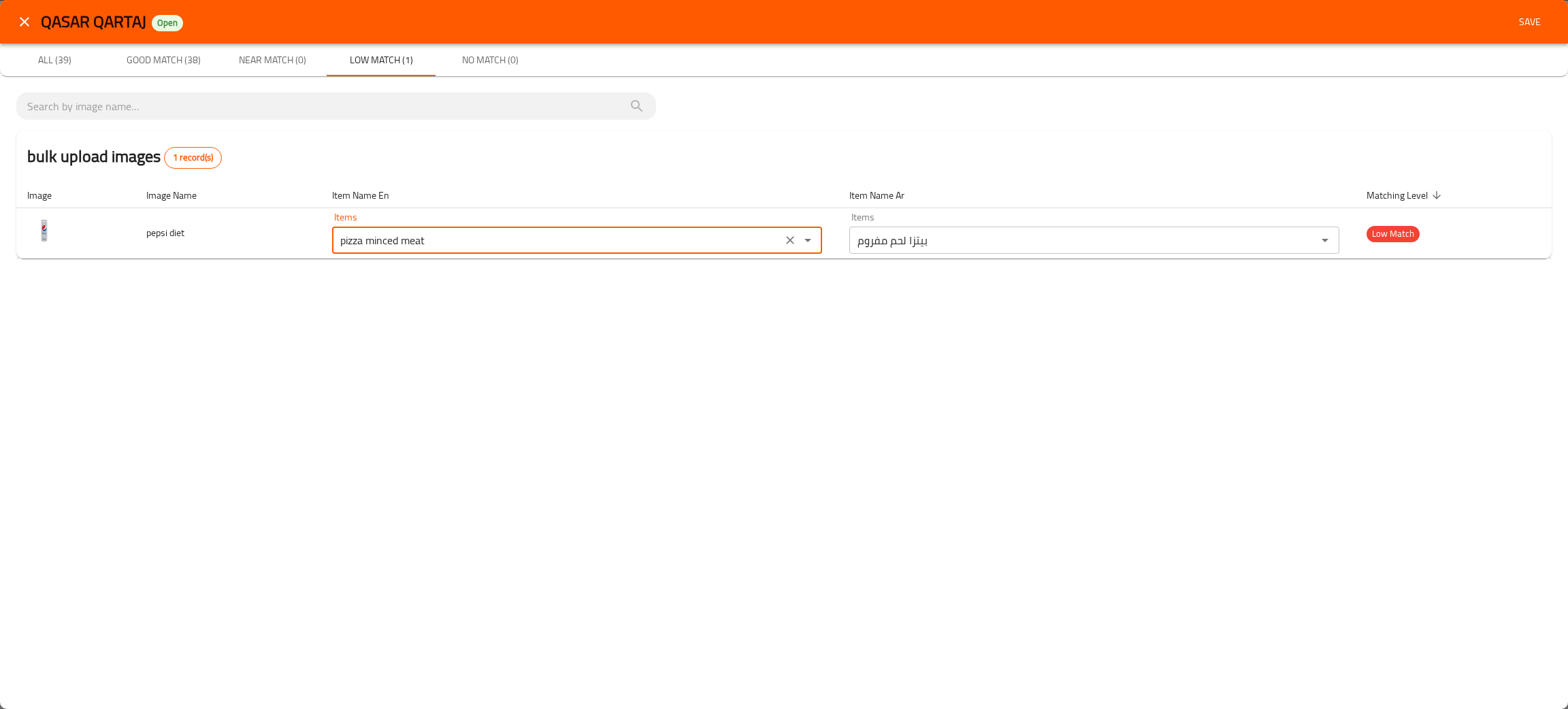
click at [177, 65] on span "Good Match (38)" at bounding box center [163, 60] width 93 height 17
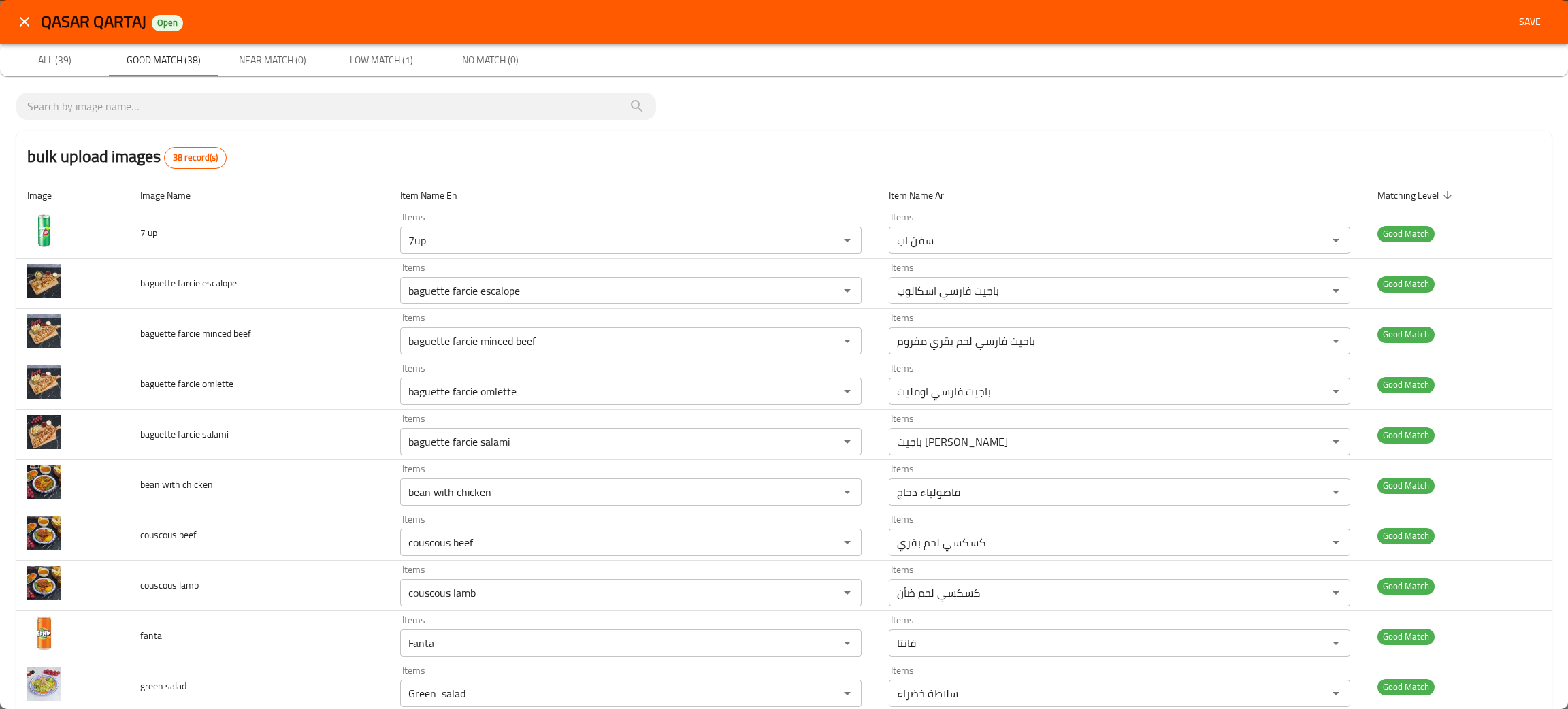
click at [1514, 14] on span "Save" at bounding box center [1530, 22] width 33 height 17
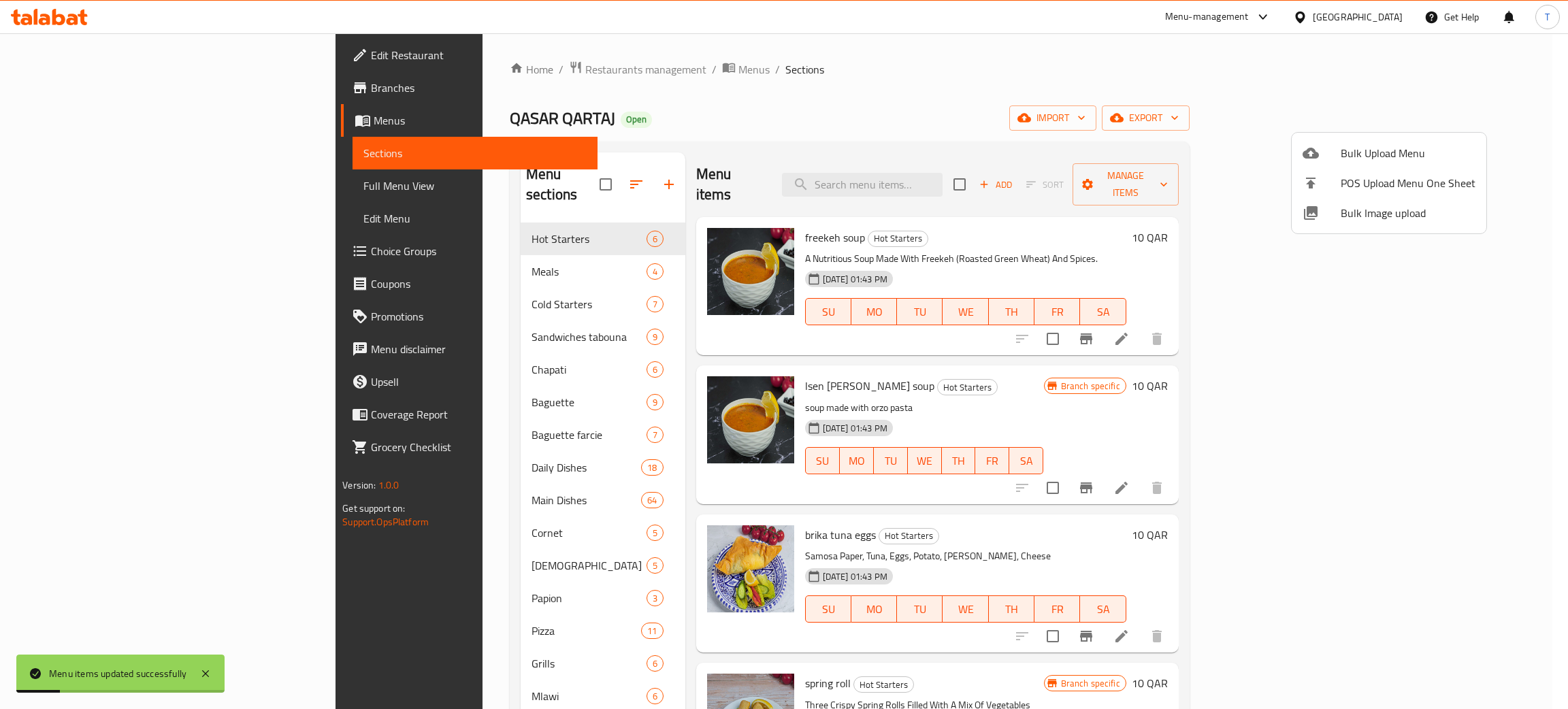
click at [1003, 169] on div at bounding box center [784, 354] width 1568 height 709
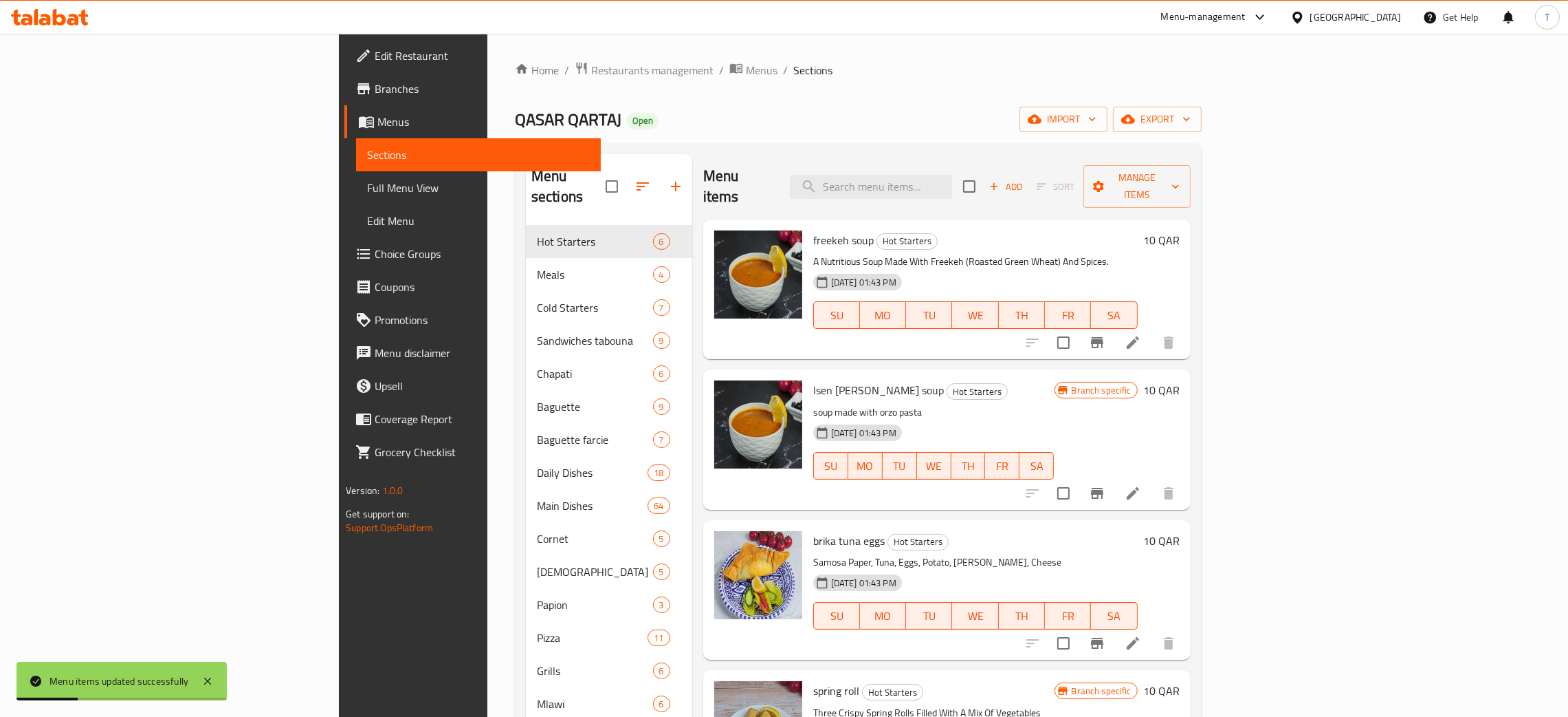
click at [952, 175] on input "search" at bounding box center [871, 187] width 162 height 24
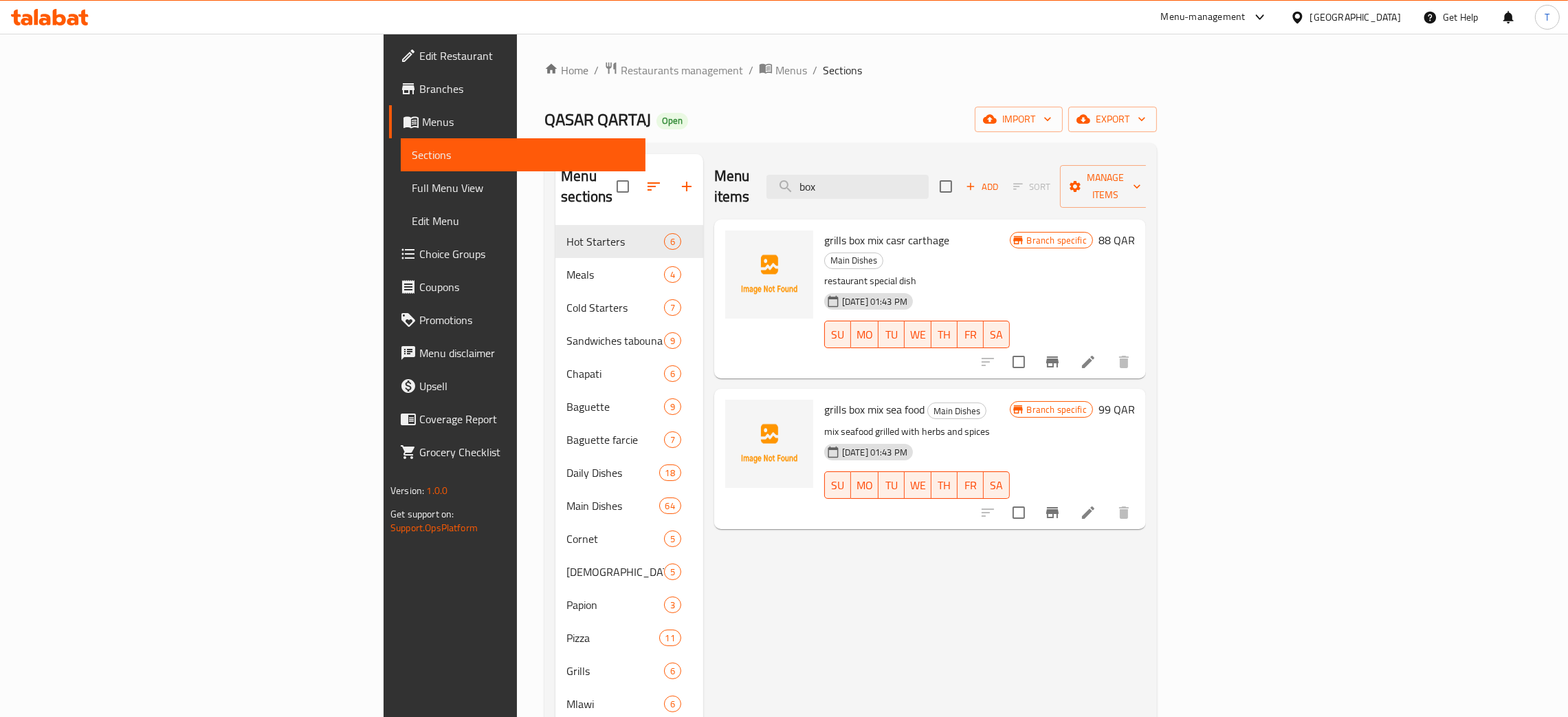
type input "box"
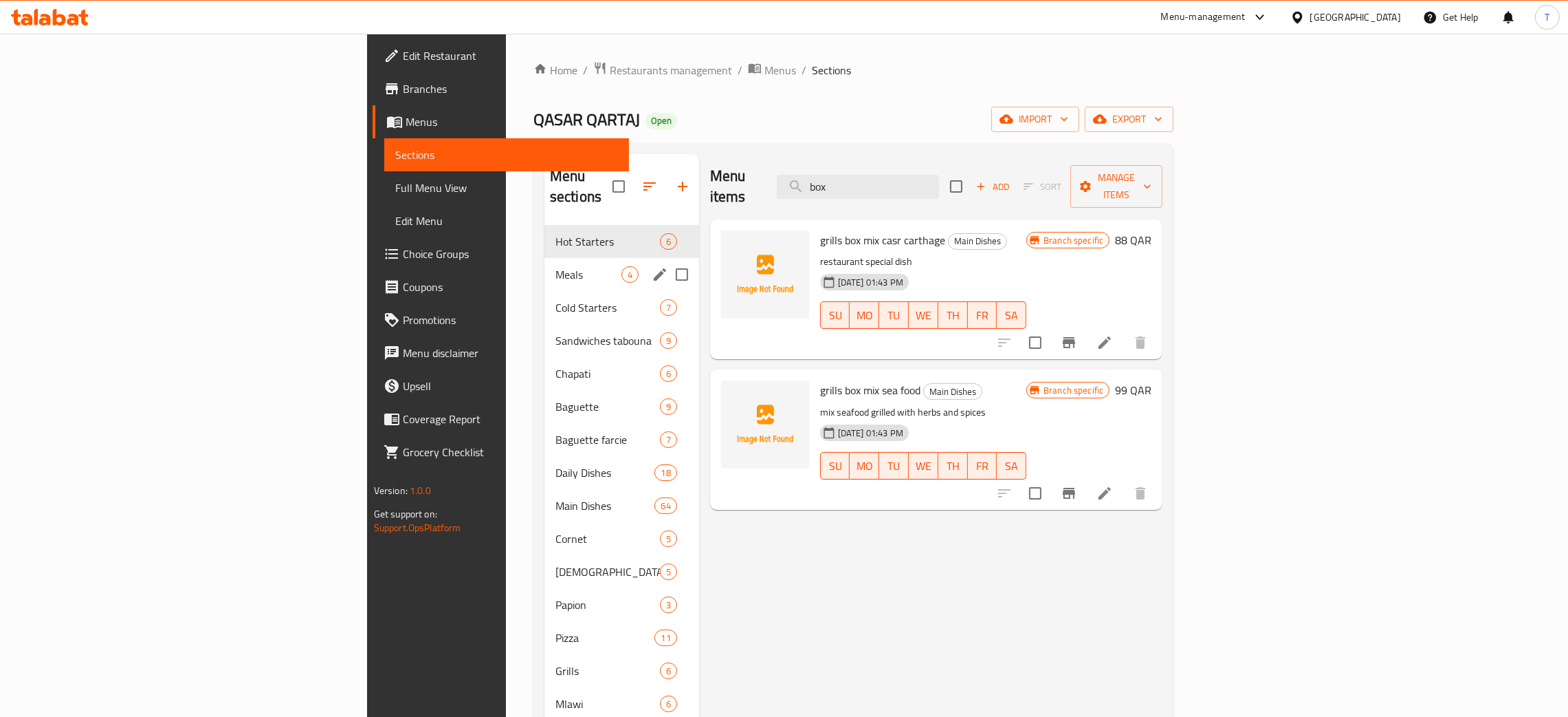
click at [555, 266] on span "Meals" at bounding box center [588, 274] width 66 height 16
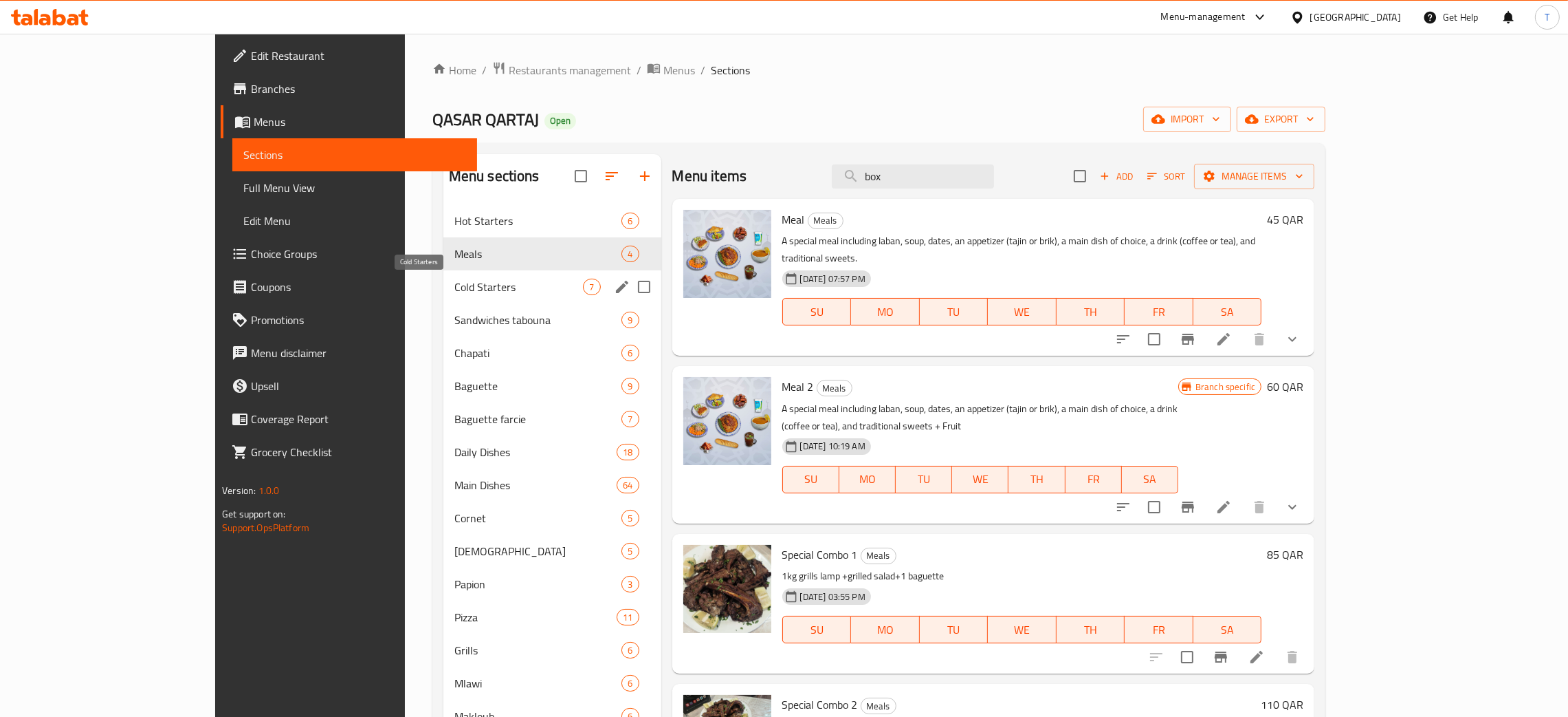
click at [455, 282] on span "Cold Starters" at bounding box center [519, 286] width 129 height 16
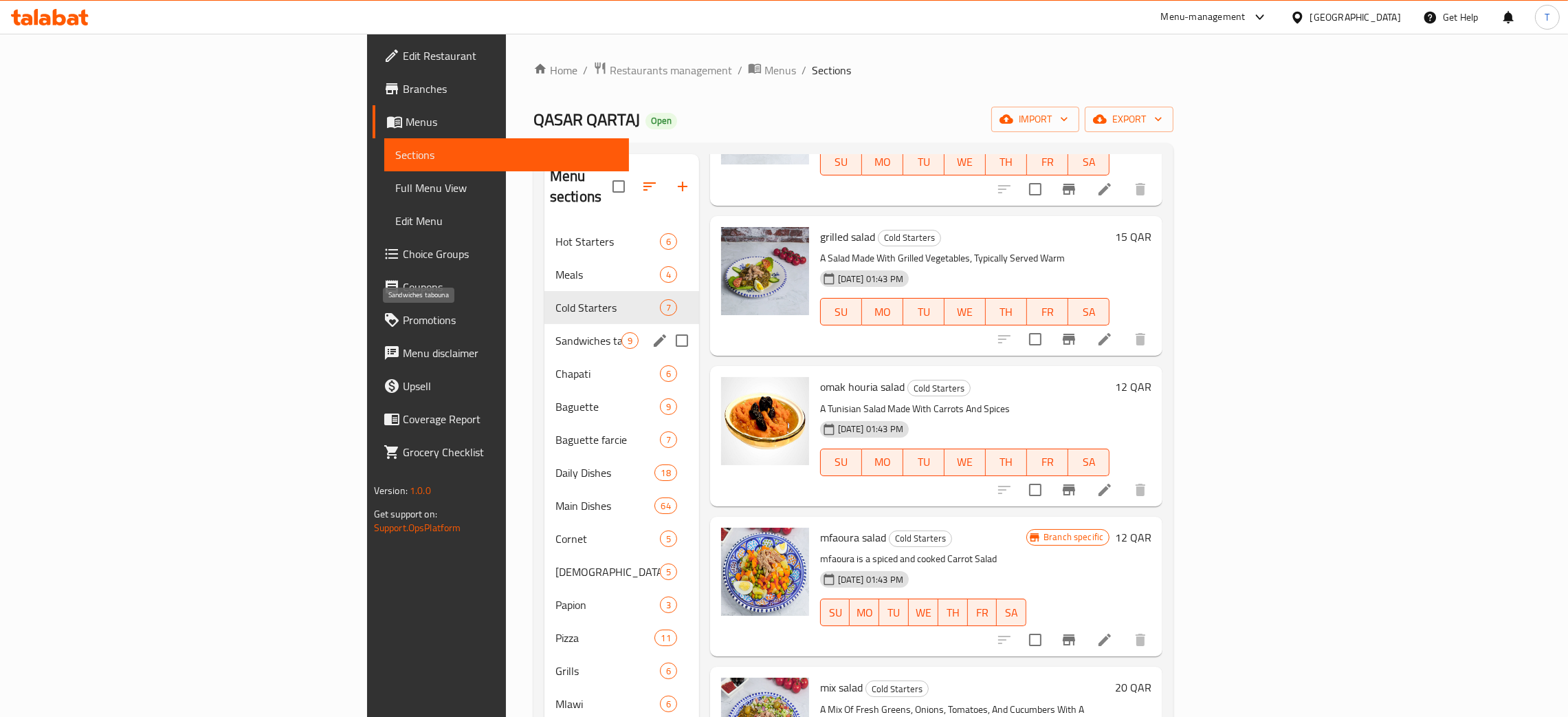
click at [555, 332] on span "Sandwiches tabouna" at bounding box center [588, 340] width 66 height 16
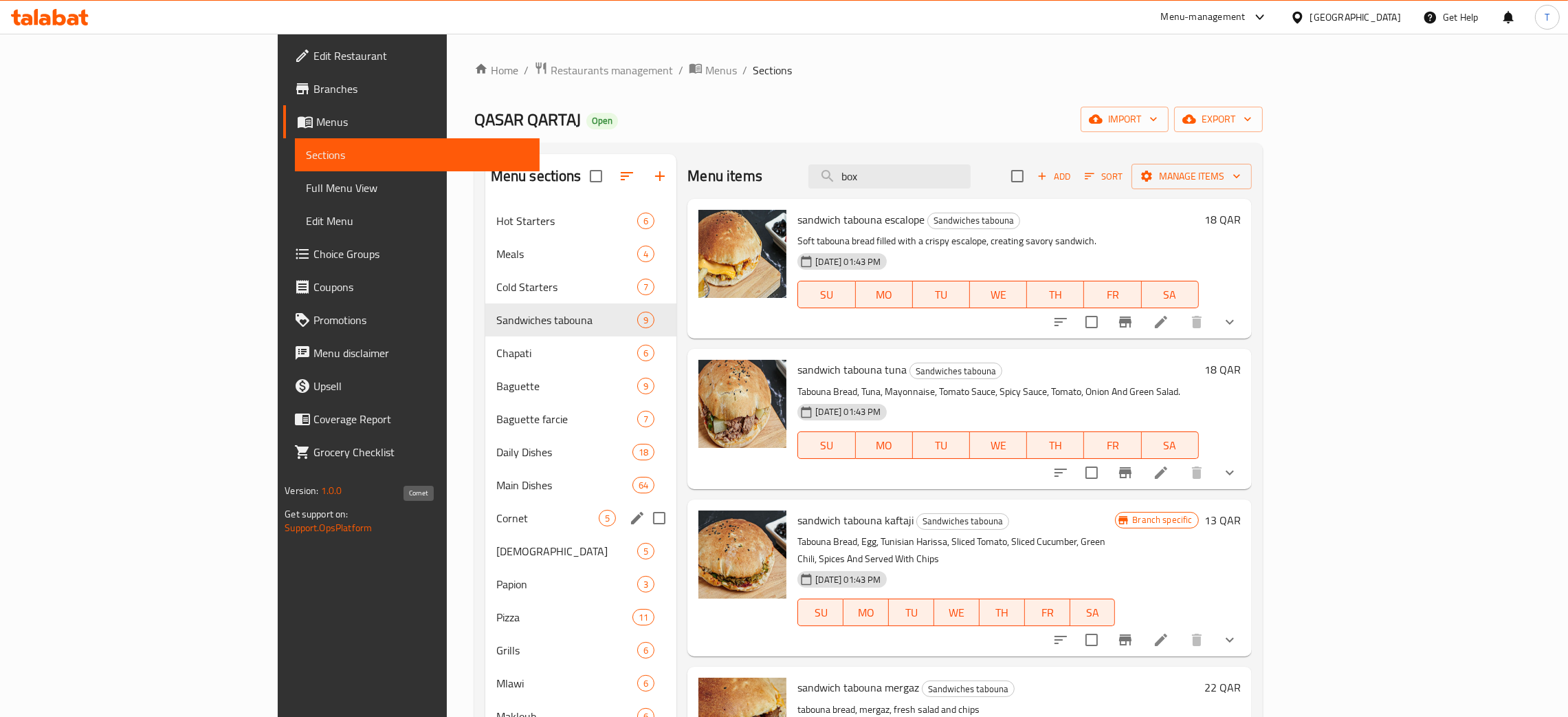
scroll to position [257, 0]
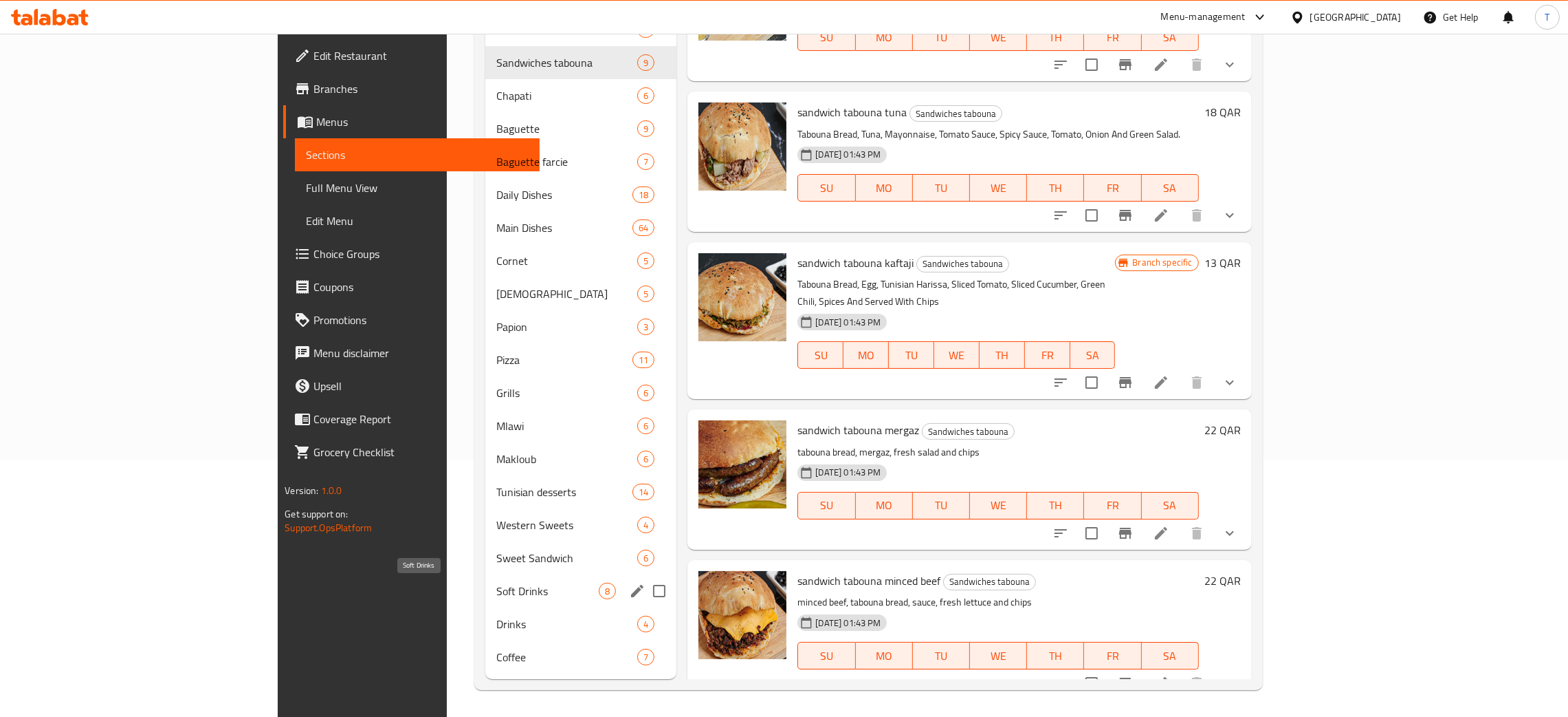
click at [496, 592] on span "Soft Drinks" at bounding box center [547, 591] width 103 height 16
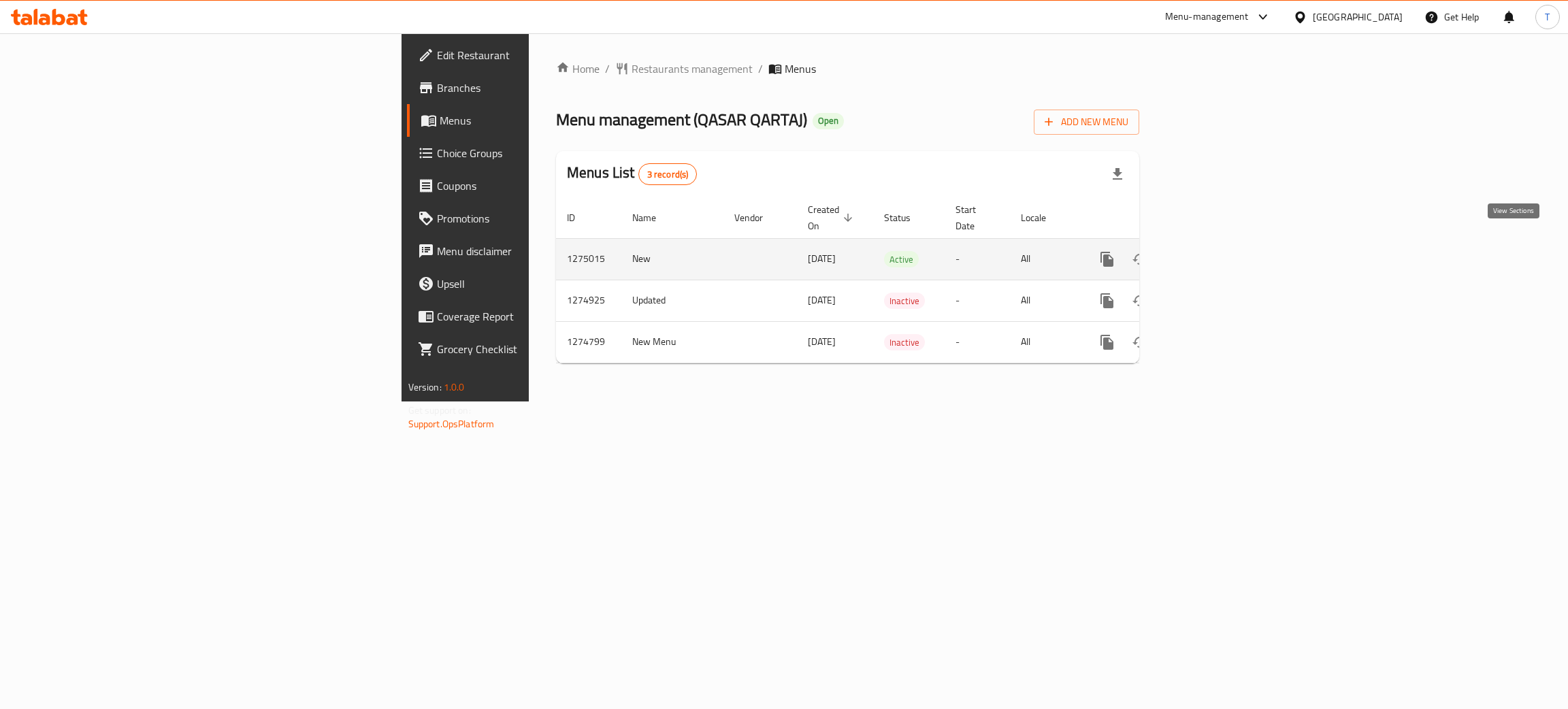
click at [1213, 251] on icon "enhanced table" at bounding box center [1205, 258] width 16 height 16
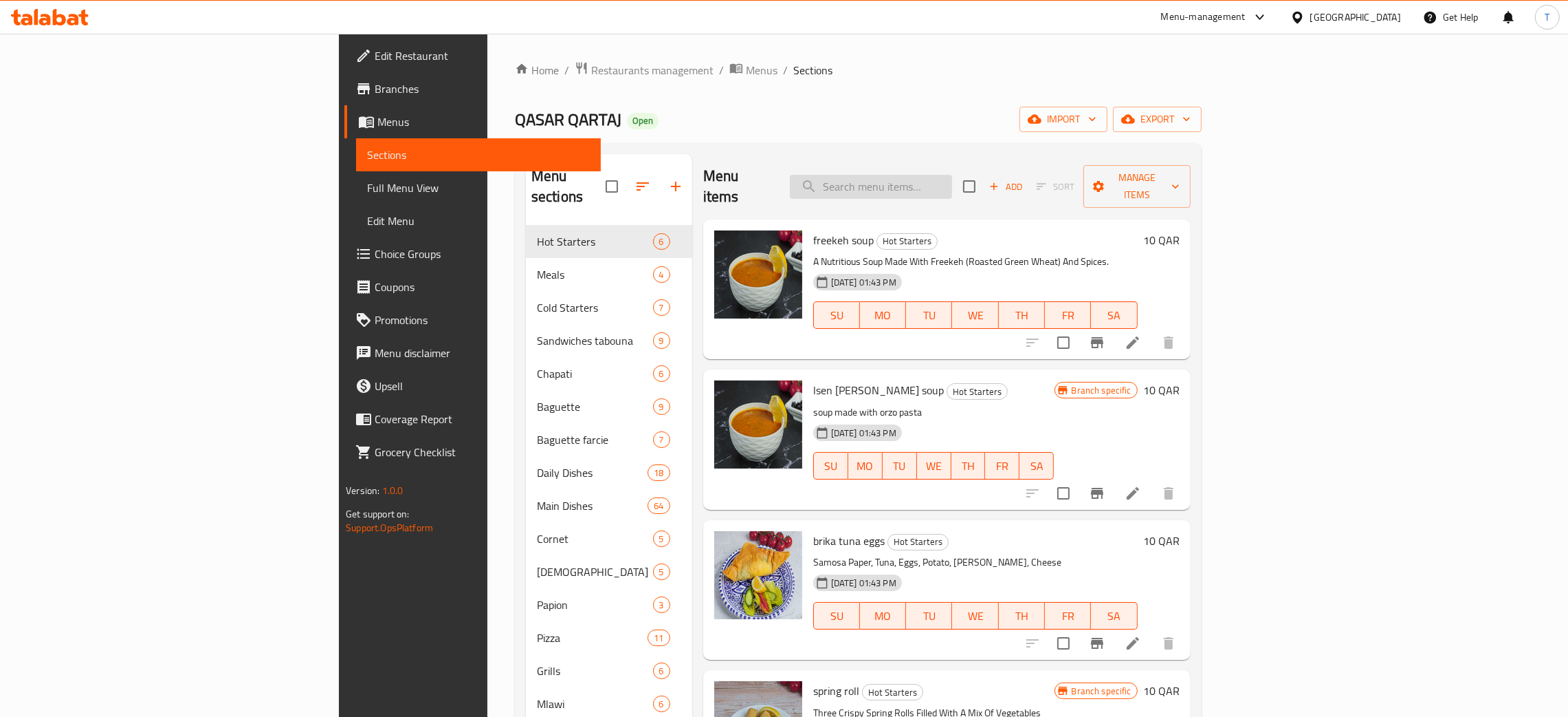
click at [952, 175] on input "search" at bounding box center [871, 187] width 162 height 24
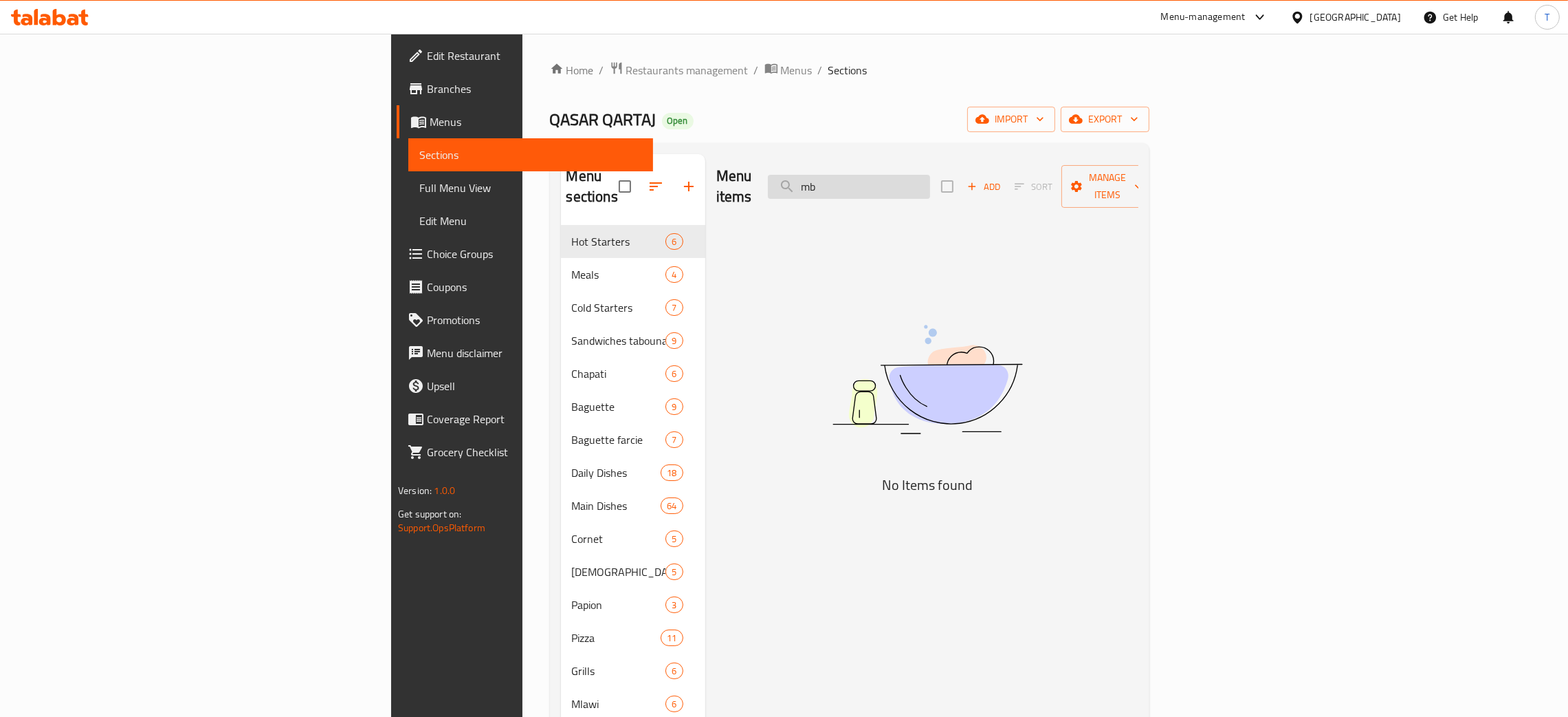
type input "m"
type input "k"
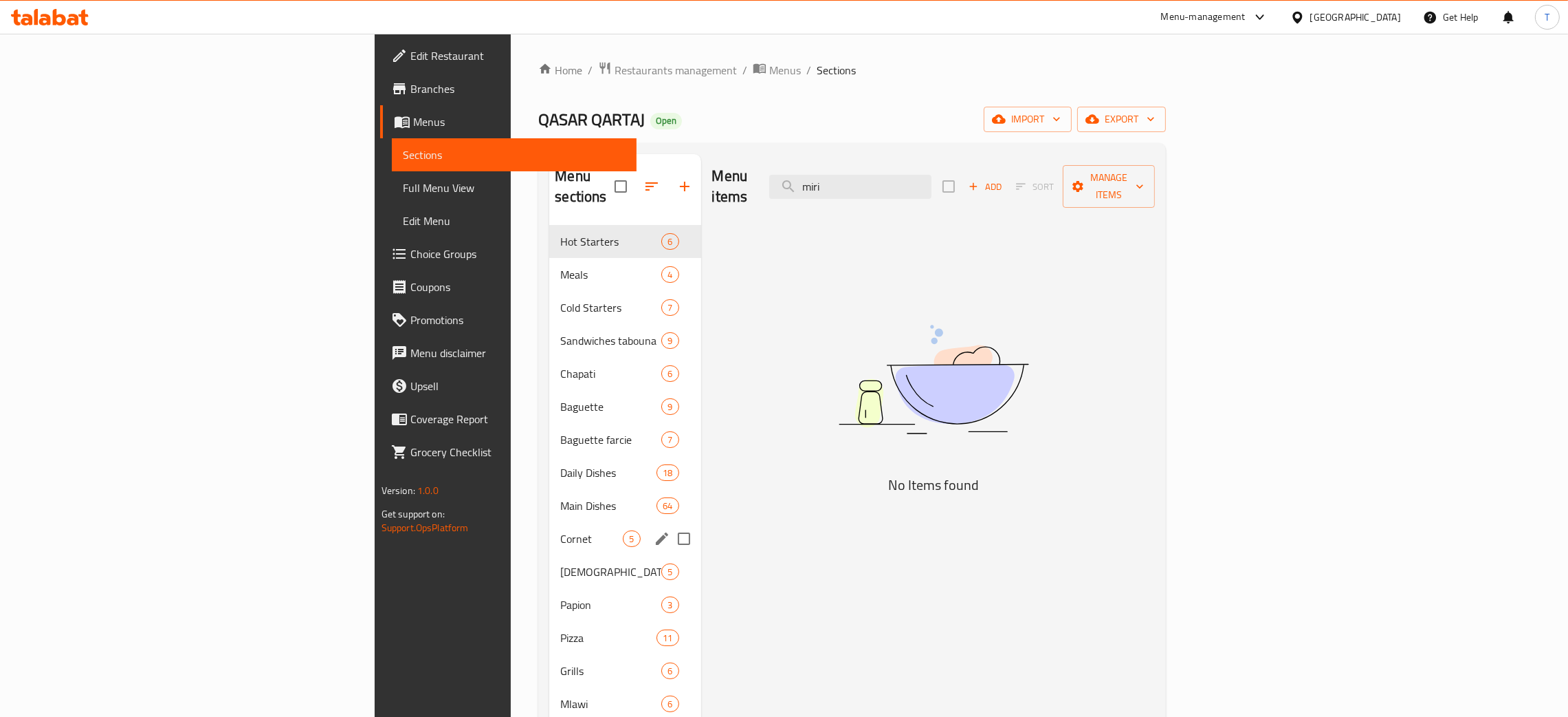
scroll to position [257, 0]
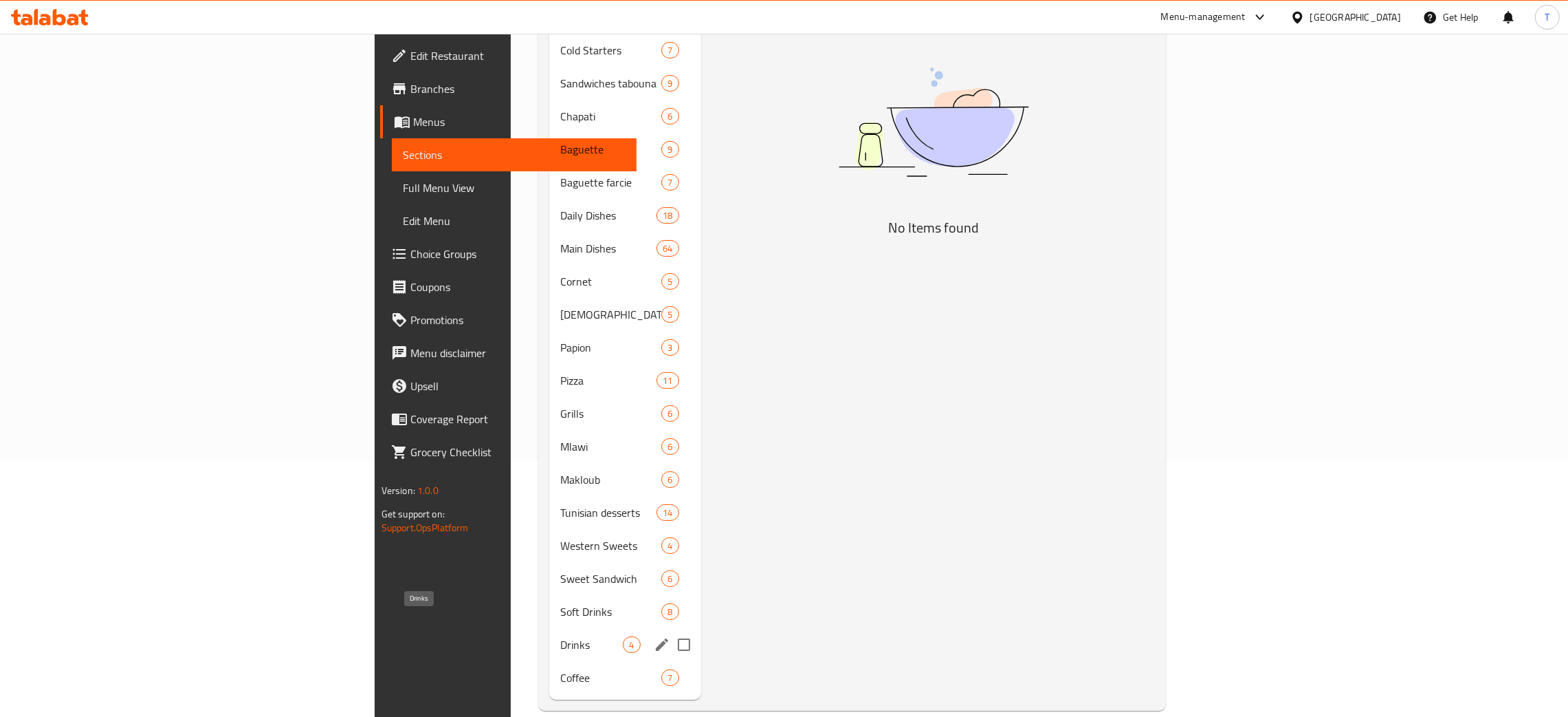
click at [560, 636] on span "Drinks" at bounding box center [592, 644] width 63 height 16
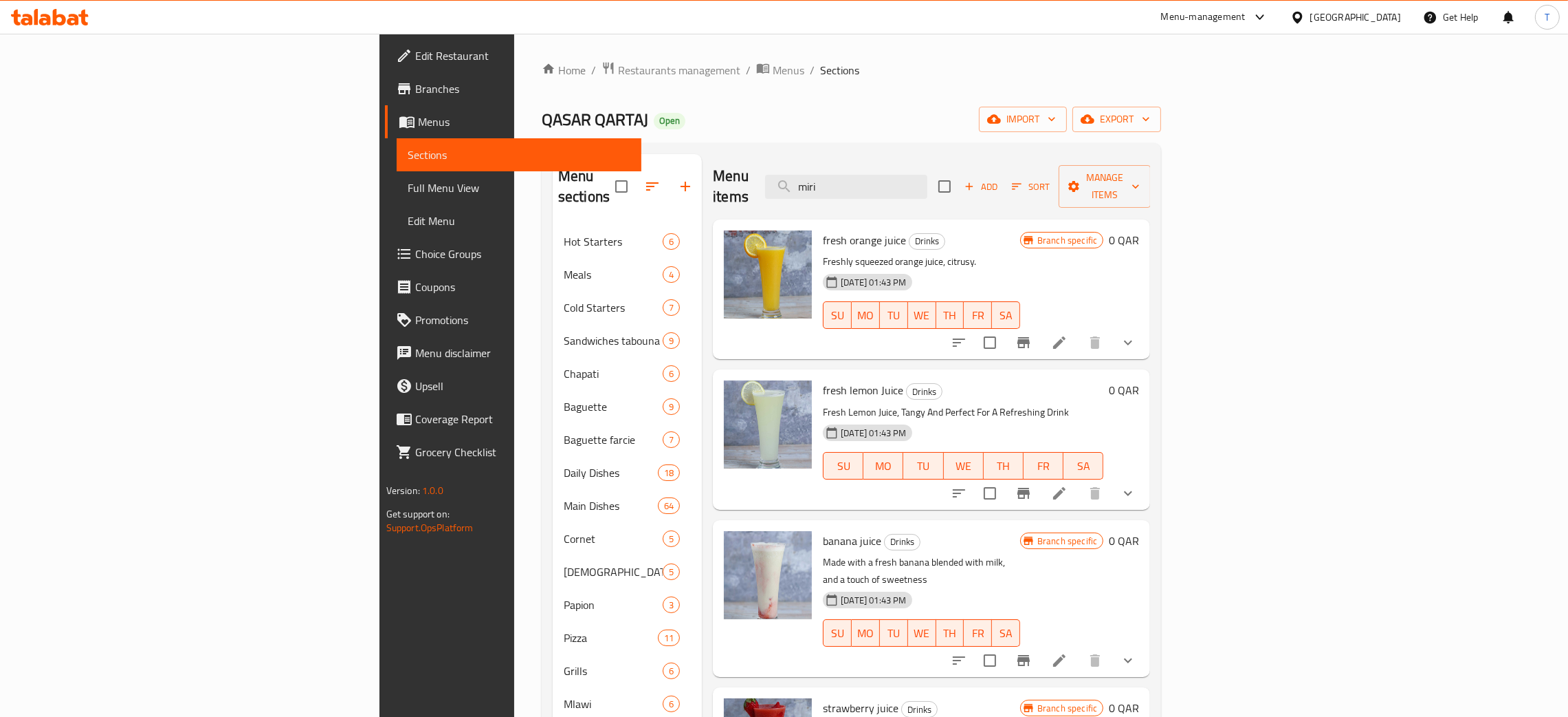
scroll to position [257, 0]
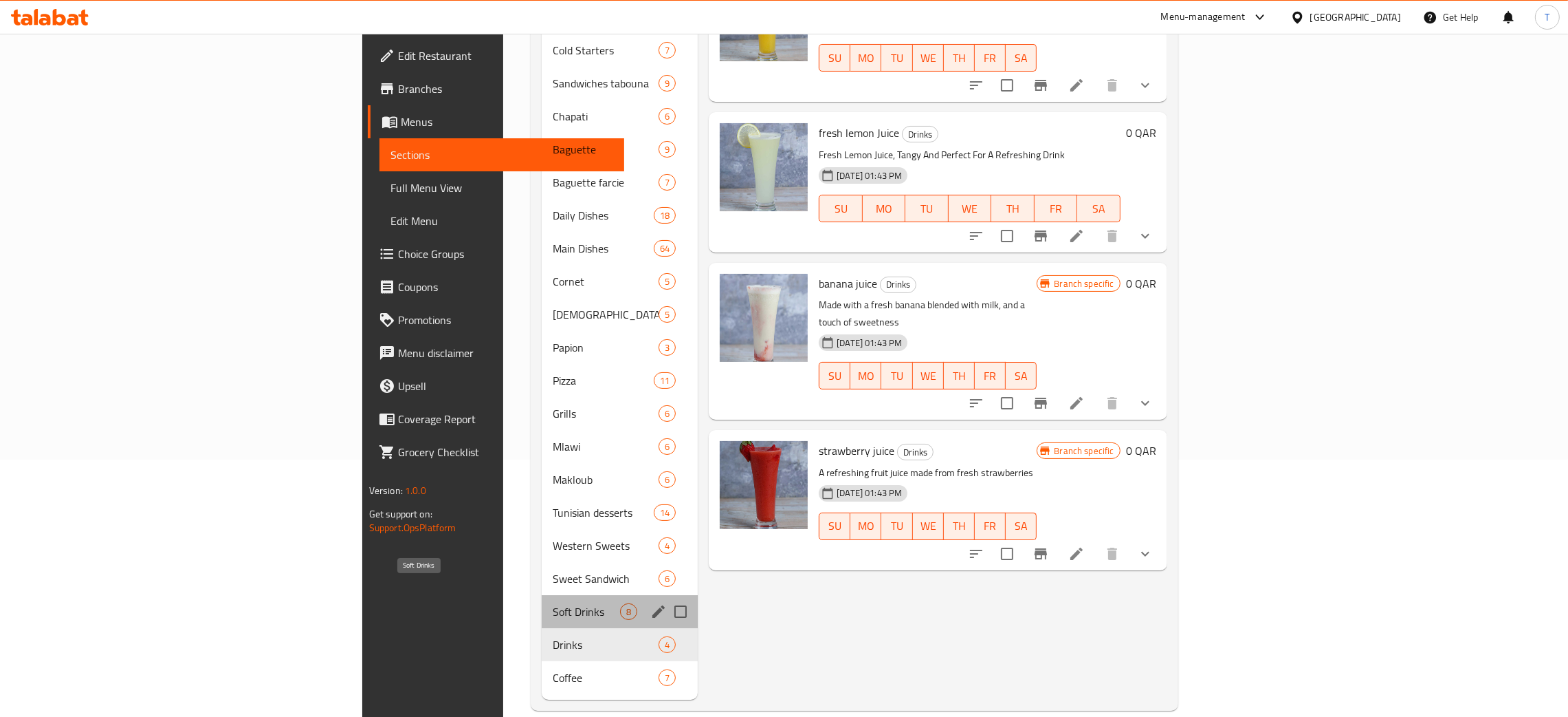
click at [552, 603] on span "Soft Drinks" at bounding box center [586, 611] width 67 height 16
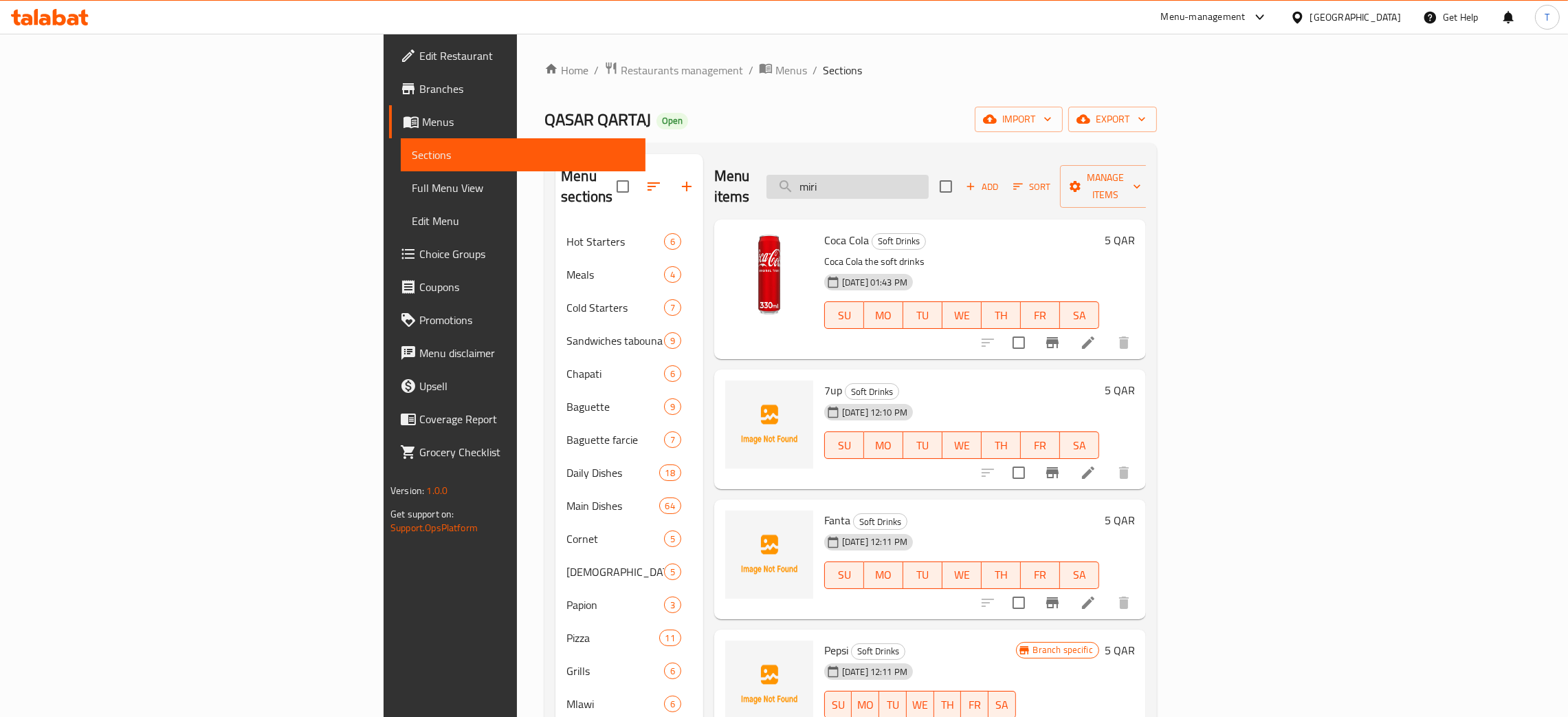
click at [929, 176] on input "miri" at bounding box center [847, 187] width 162 height 24
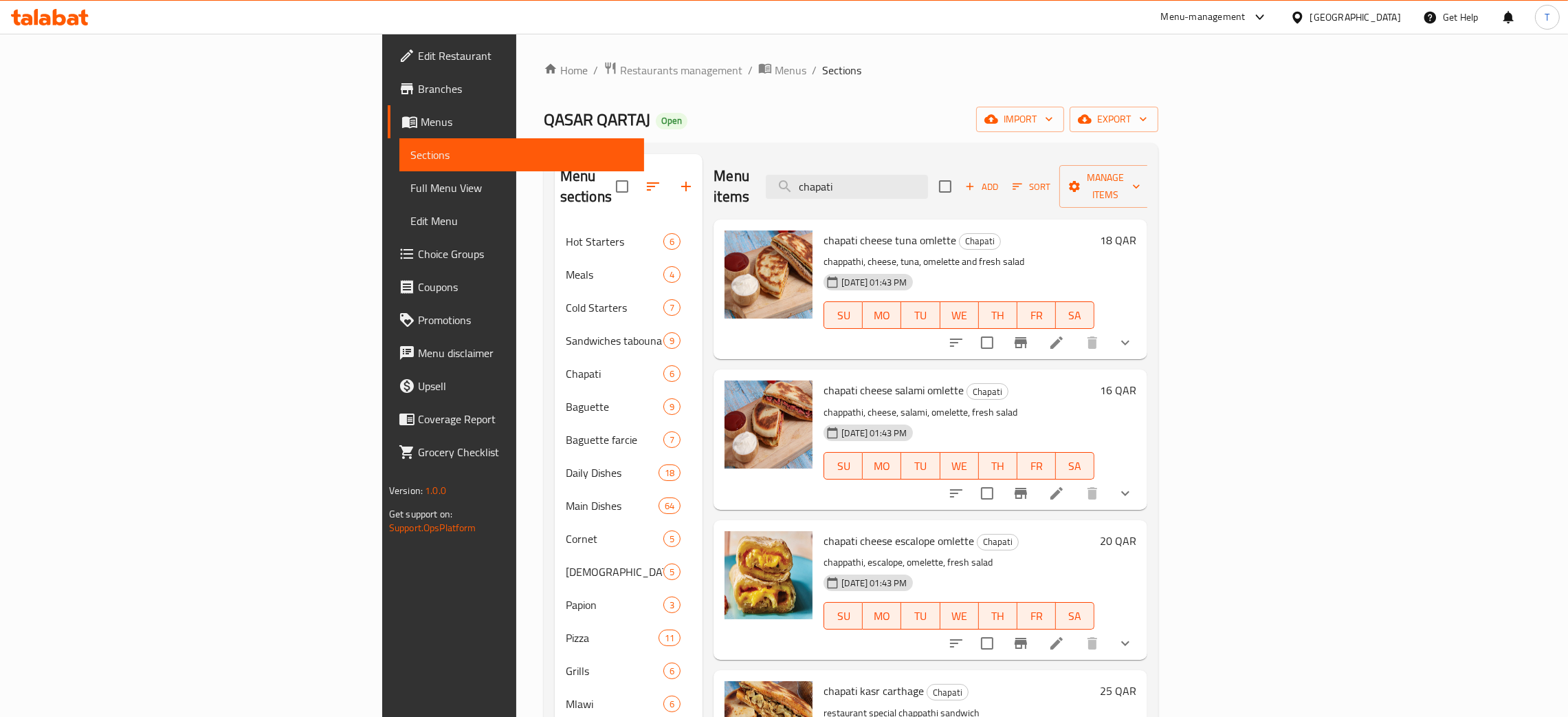
type input "chapati"
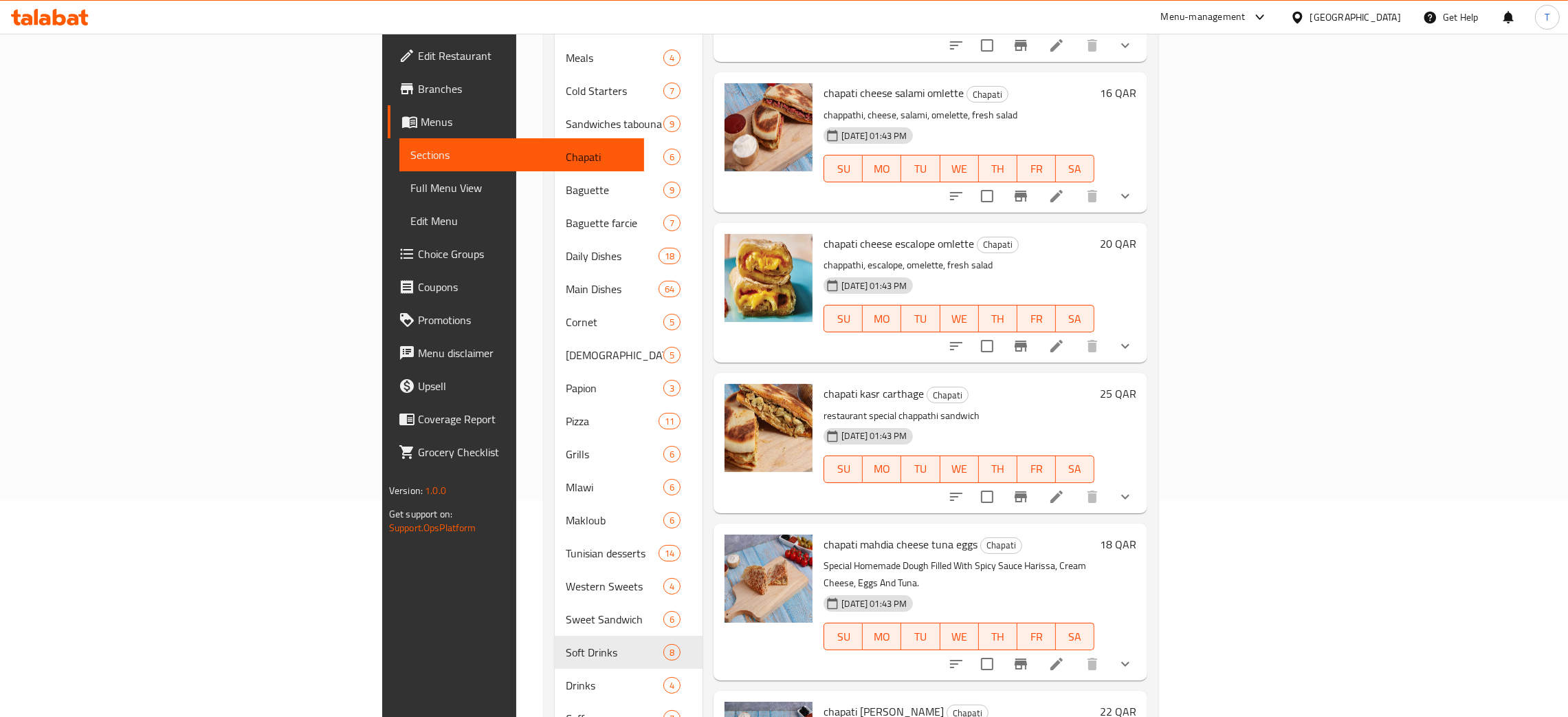
scroll to position [154, 0]
